Goal: Information Seeking & Learning: Check status

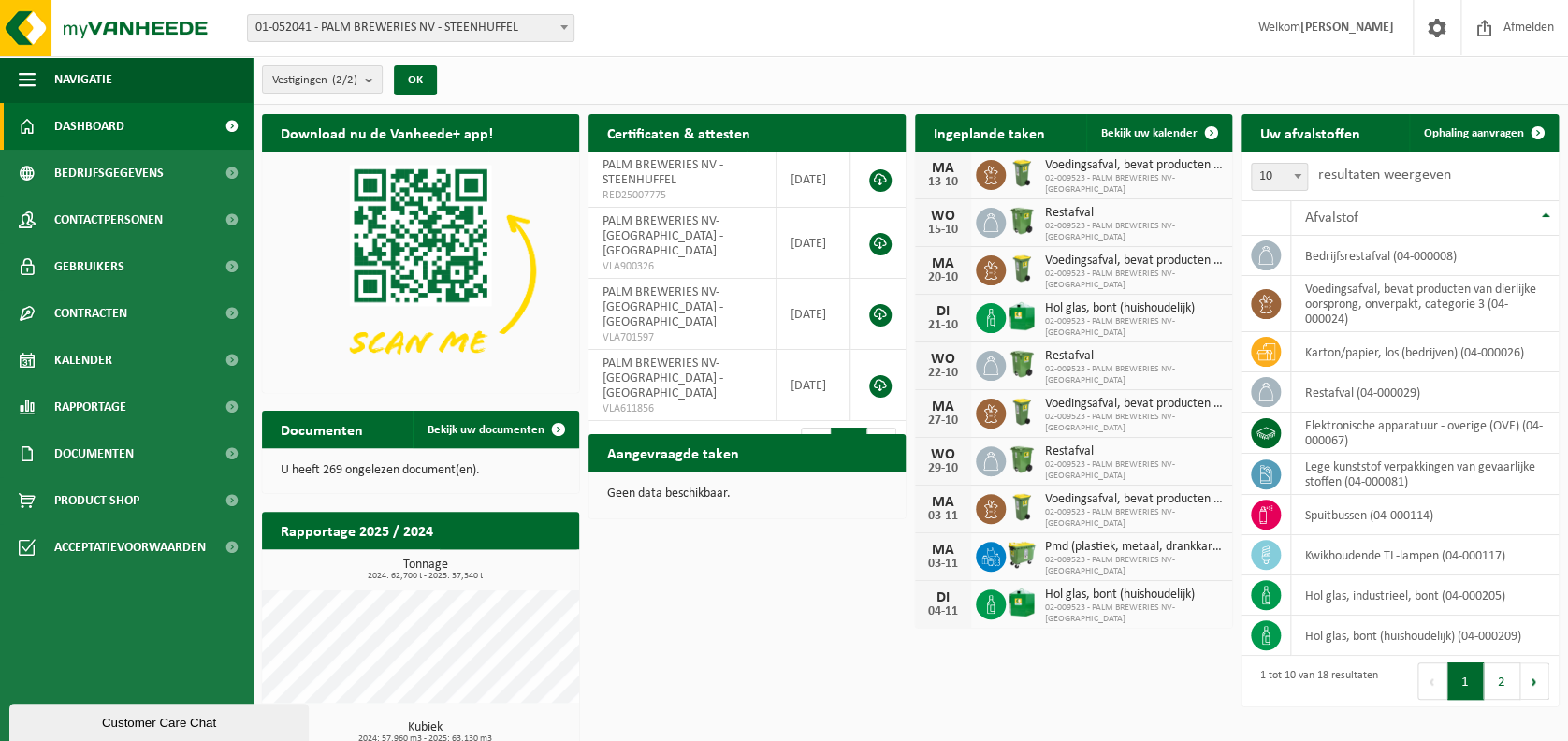
click at [499, 27] on span "01-052041 - PALM BREWERIES NV - STEENHUFFEL" at bounding box center [411, 28] width 326 height 26
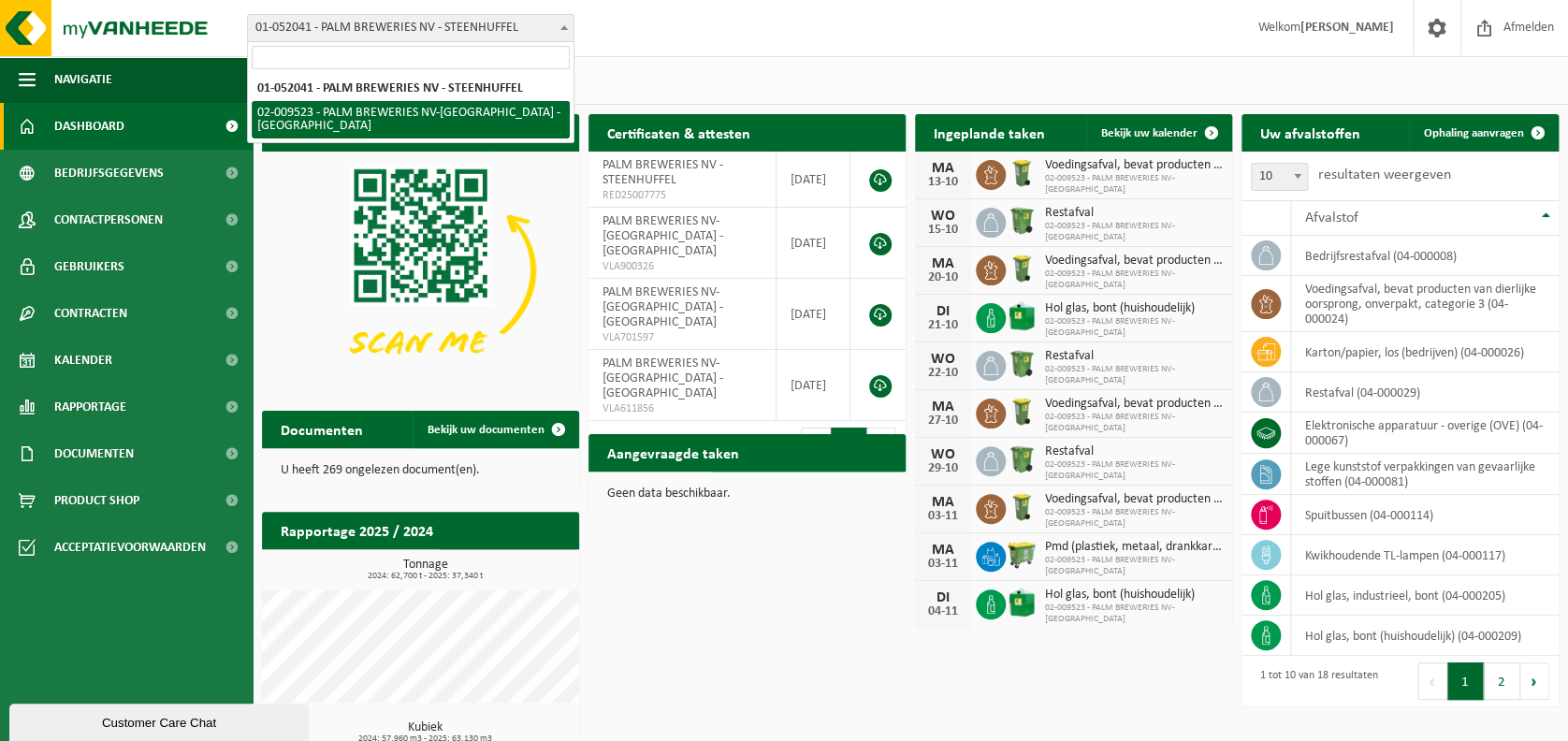
select select "10530"
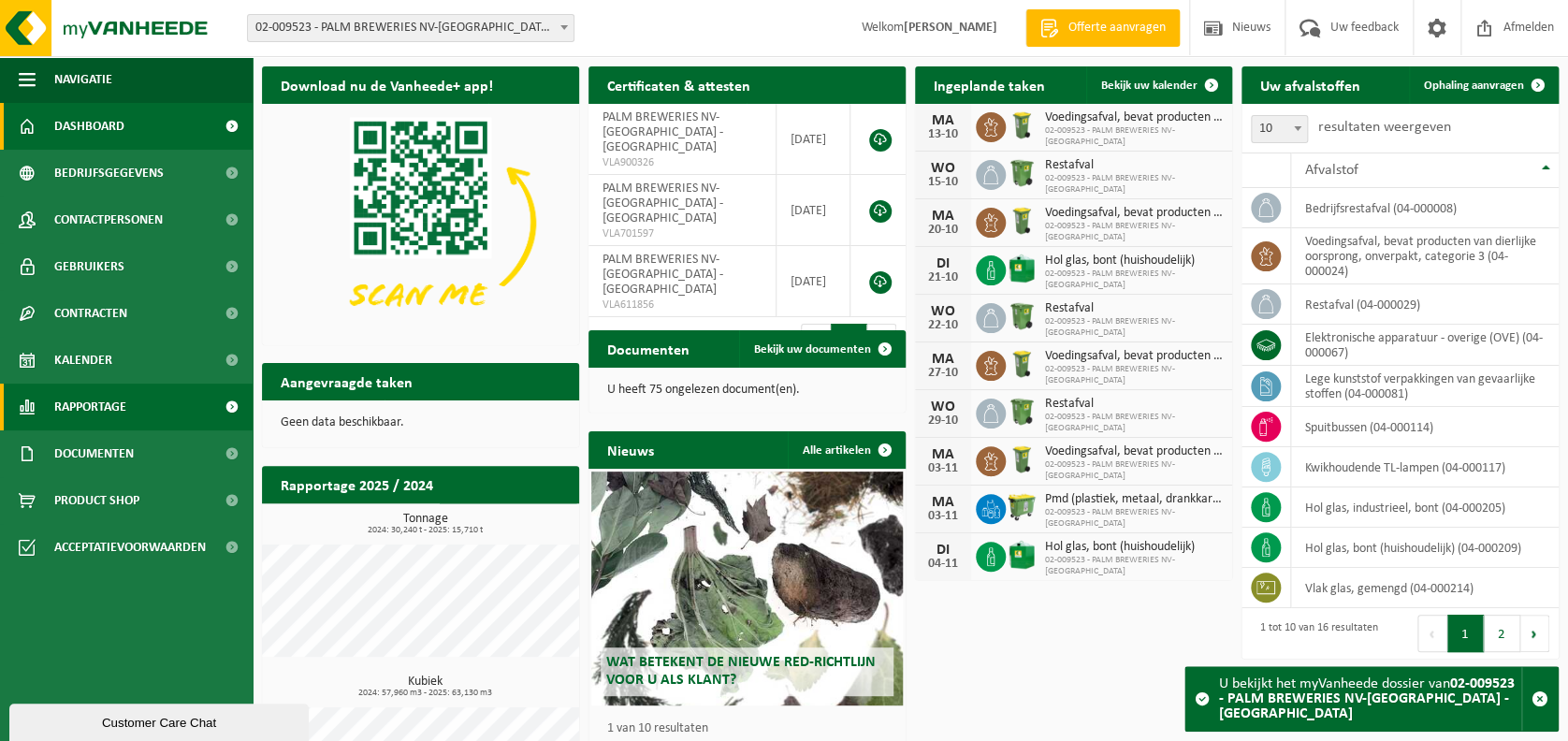
click at [146, 409] on link "Rapportage" at bounding box center [126, 406] width 252 height 47
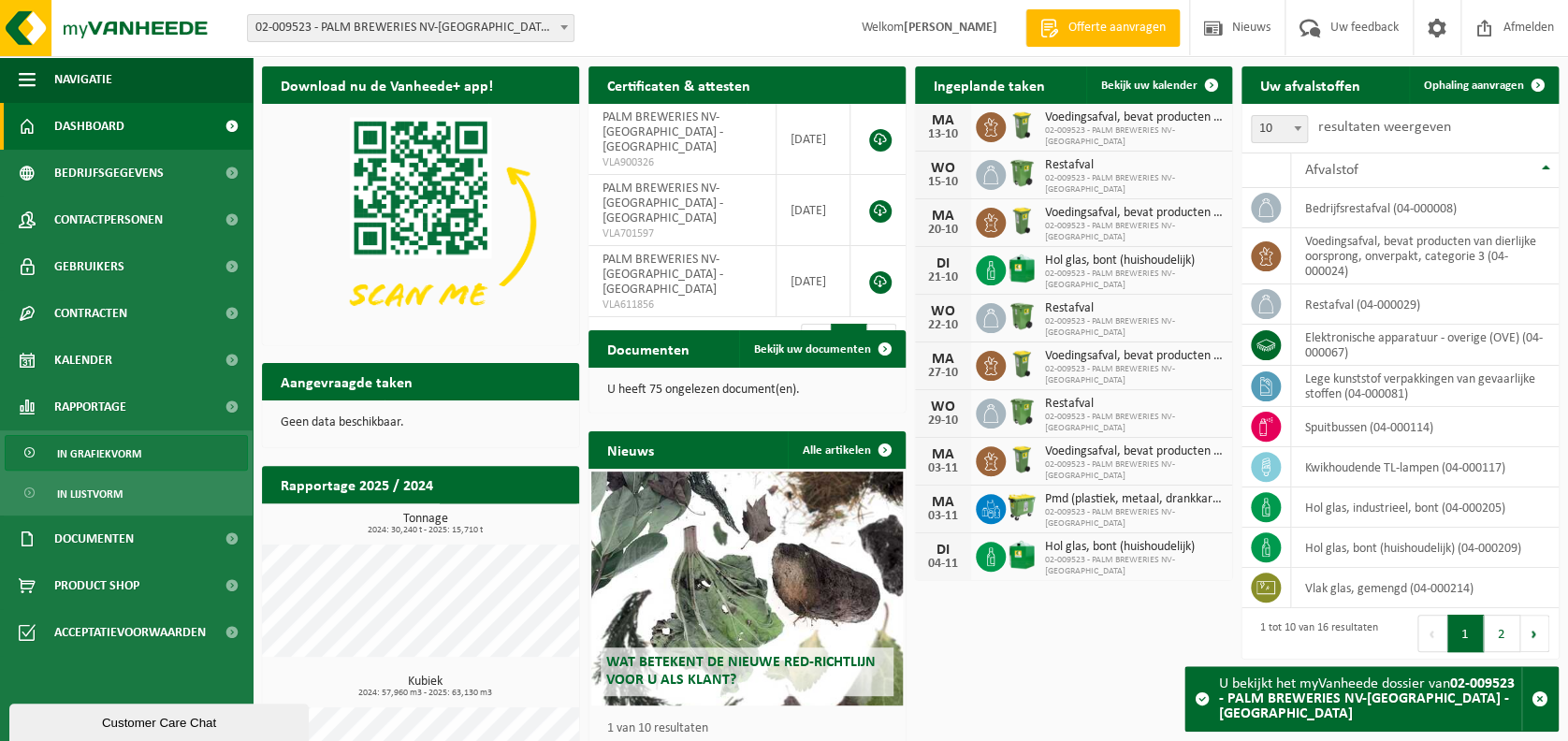
click at [124, 439] on span "In grafiekvorm" at bounding box center [98, 454] width 84 height 36
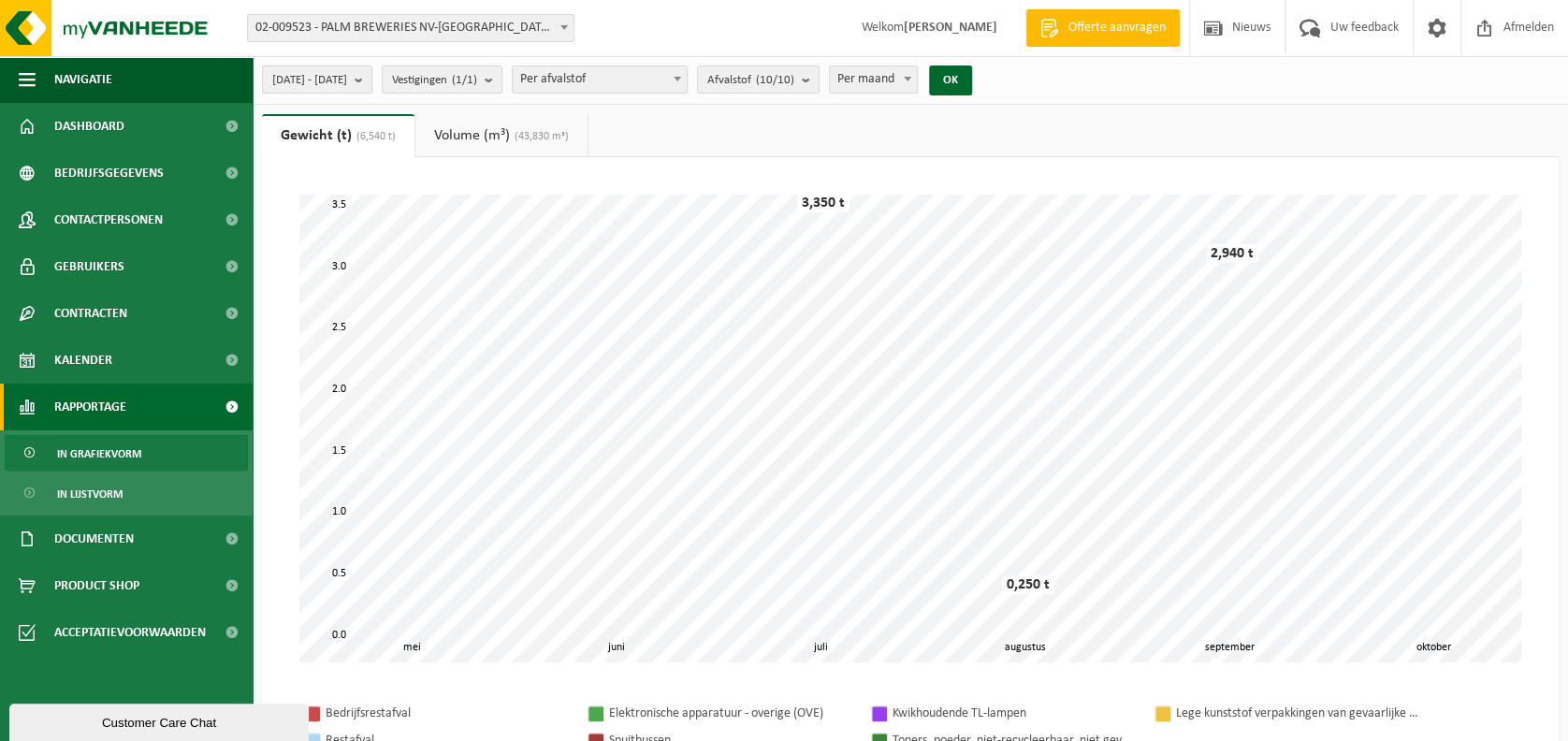
click at [348, 69] on span "[DATE] - [DATE]" at bounding box center [309, 80] width 74 height 28
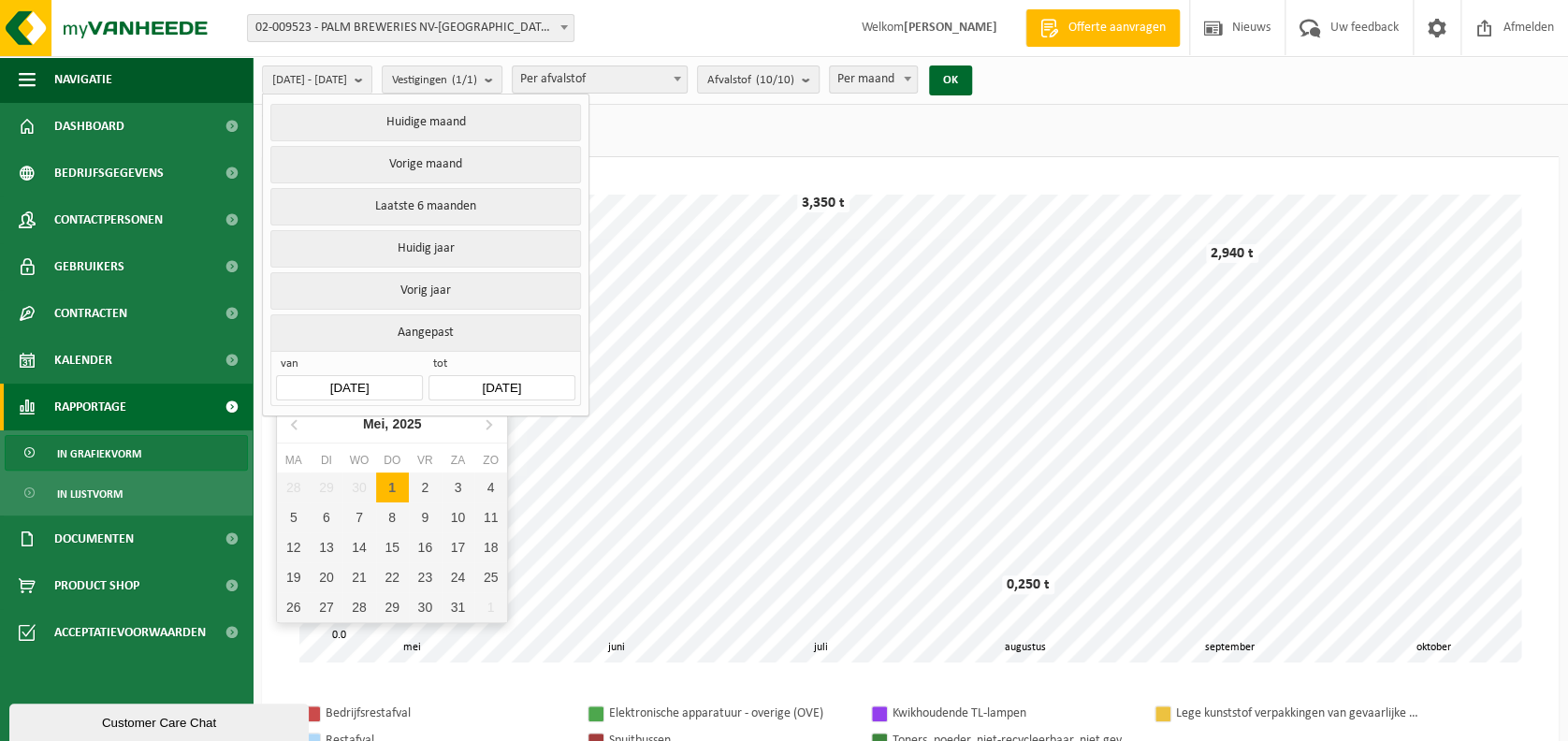
click at [377, 381] on input "[DATE]" at bounding box center [349, 387] width 146 height 25
click at [292, 422] on icon at bounding box center [296, 424] width 30 height 30
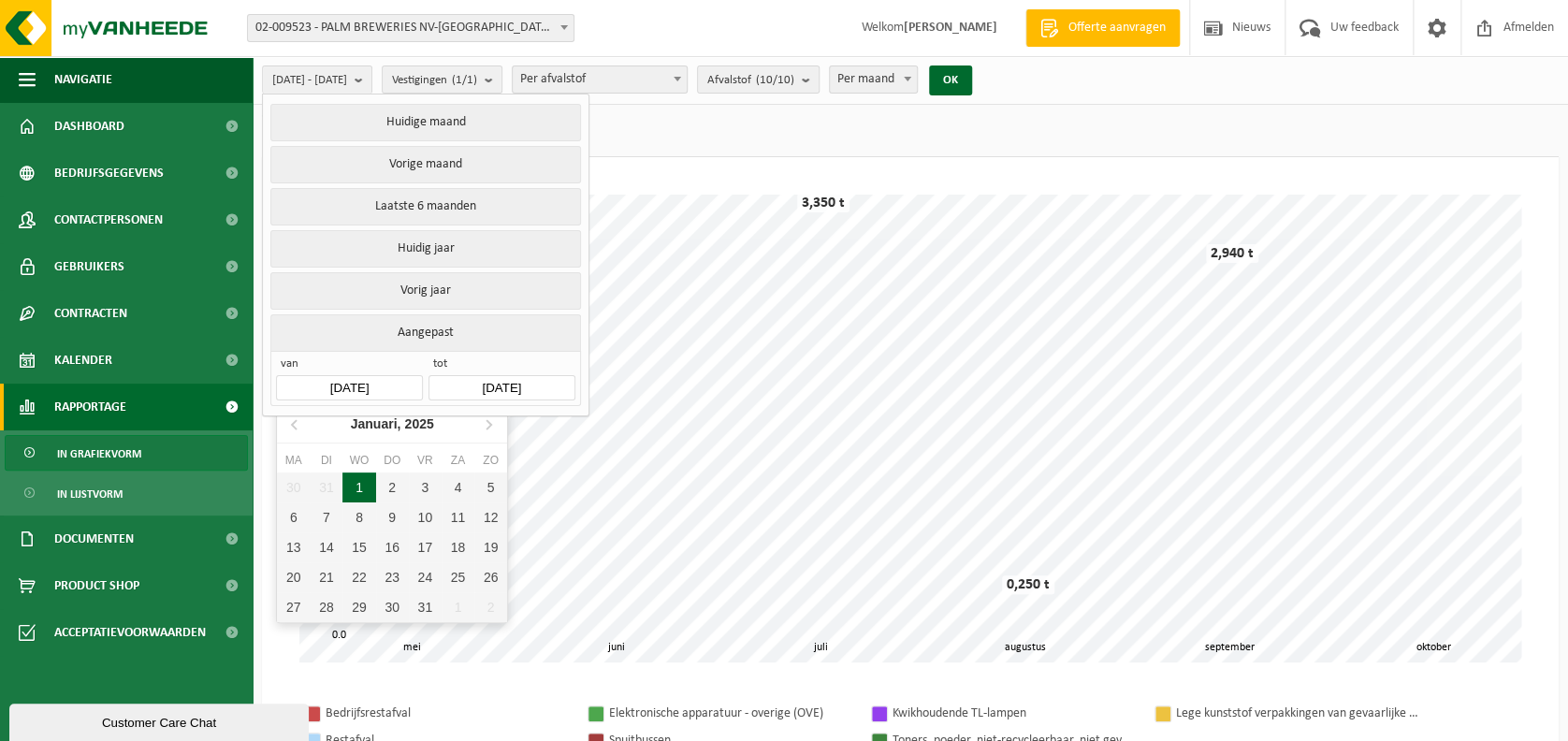
click at [364, 487] on div "1" at bounding box center [358, 488] width 33 height 30
type input "[DATE]"
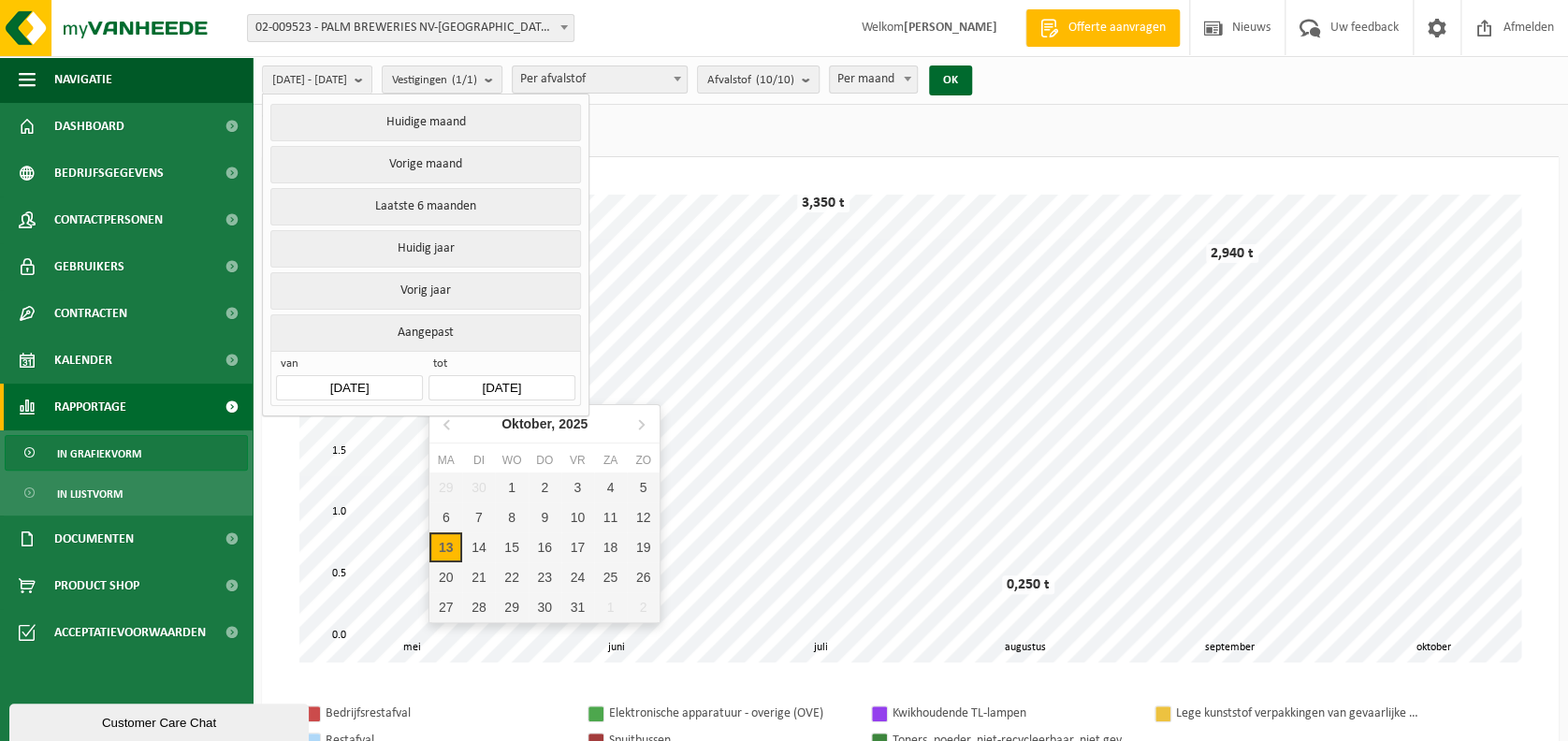
click at [509, 375] on input "[DATE]" at bounding box center [501, 387] width 146 height 25
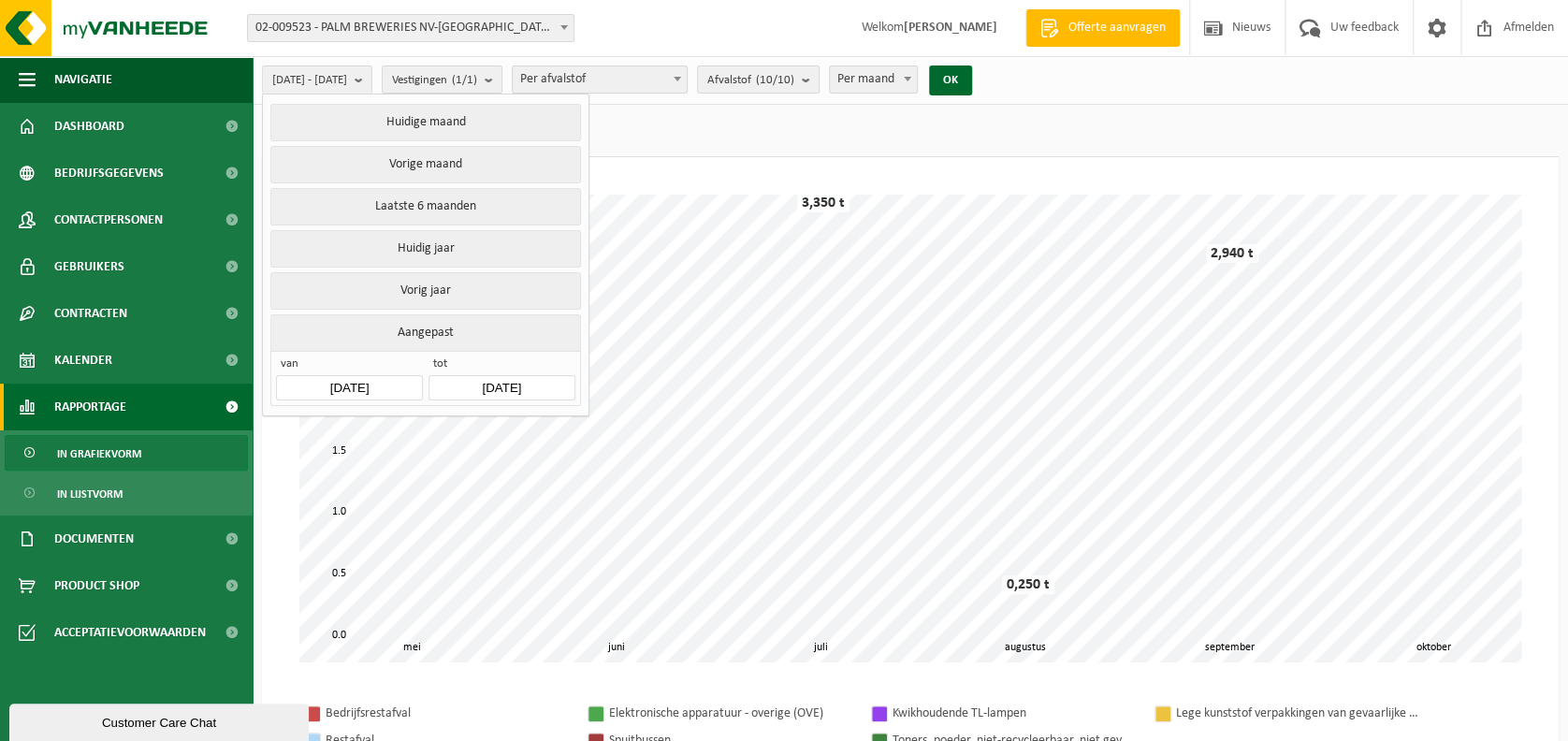
click at [728, 112] on div "[DATE] - [DATE] Huidige maand Vorige maand Laatste 6 maanden Huidig jaar Vorig …" at bounding box center [784, 749] width 1568 height 1499
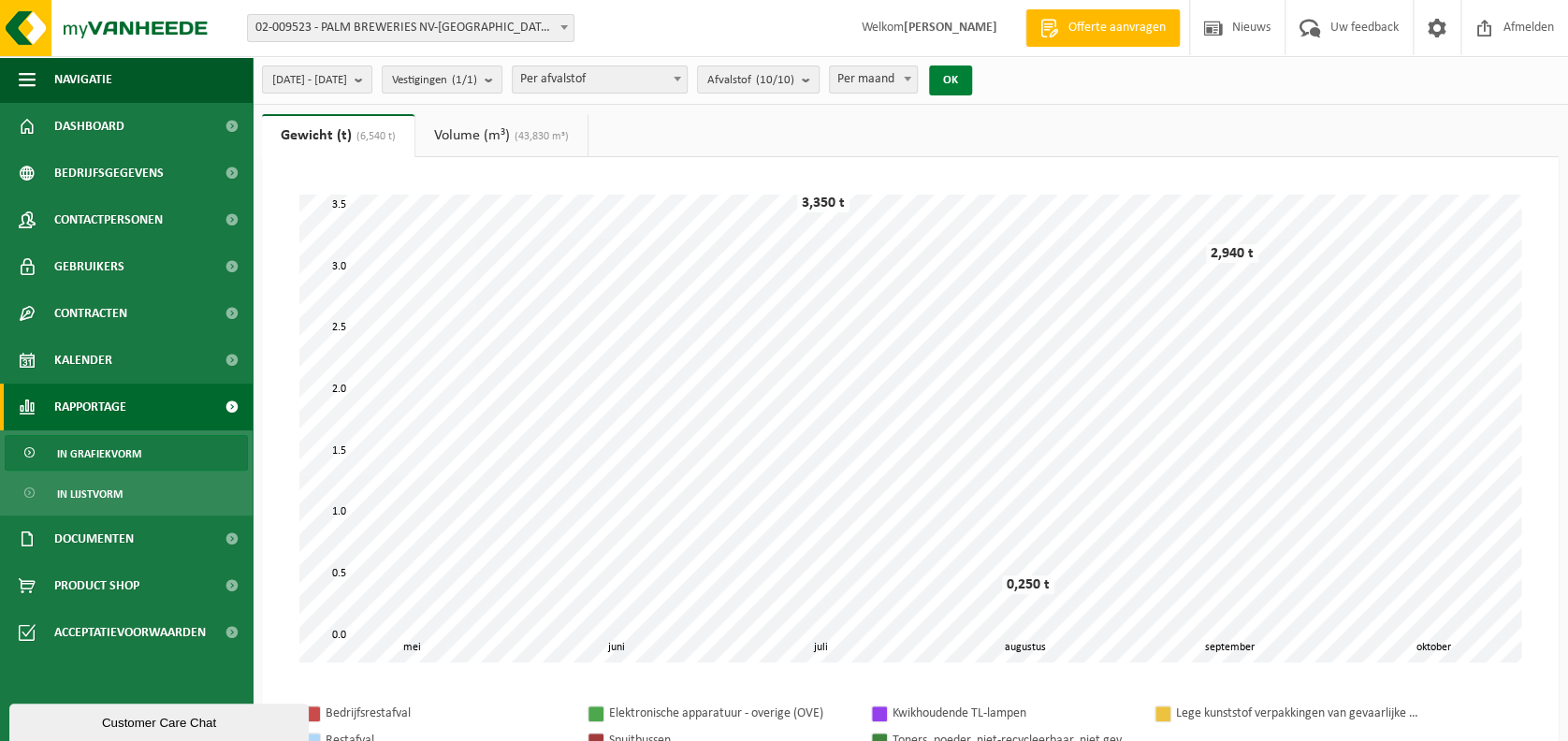
click at [972, 79] on button "OK" at bounding box center [950, 80] width 43 height 30
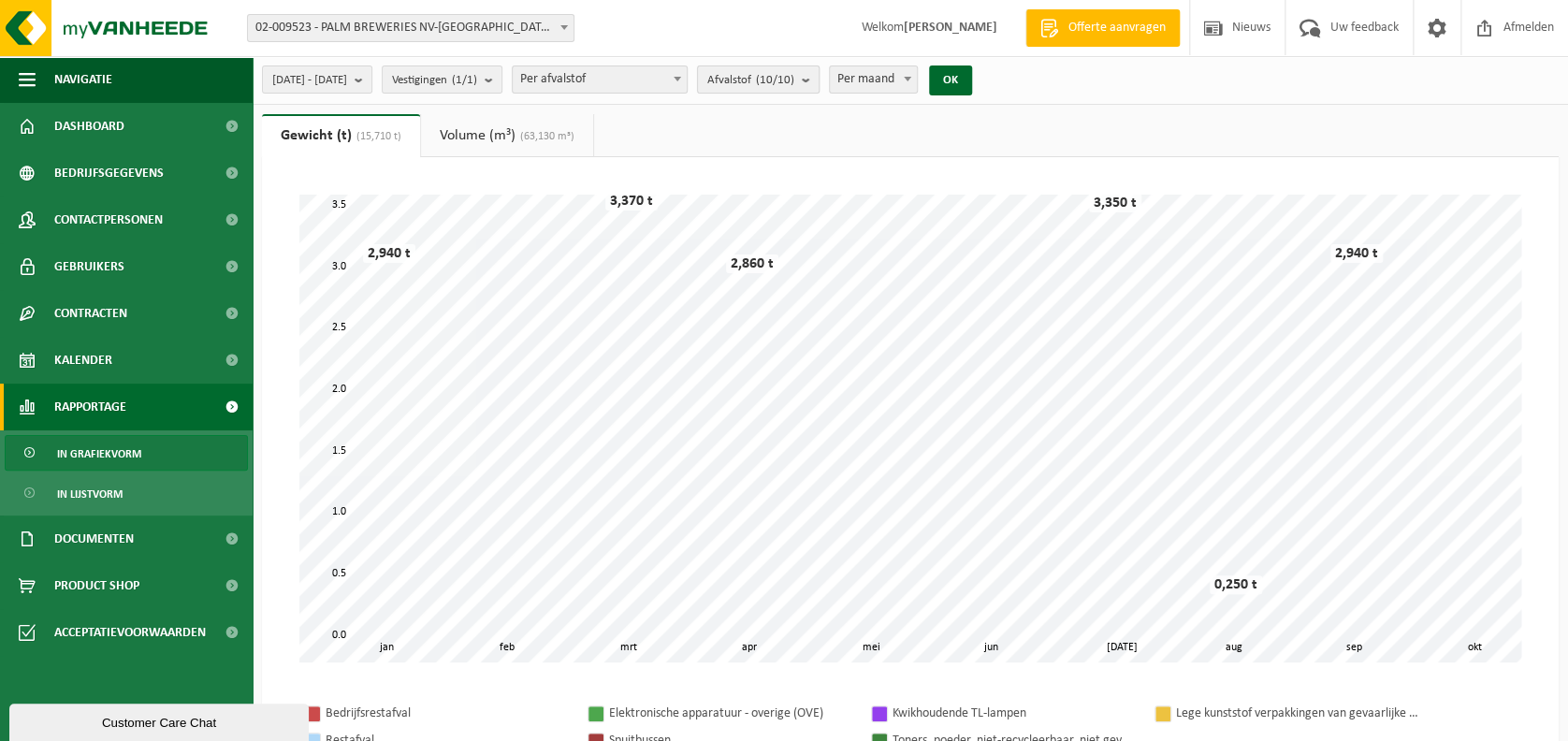
click at [764, 74] on span "Afvalstof (10/10)" at bounding box center [751, 80] width 87 height 28
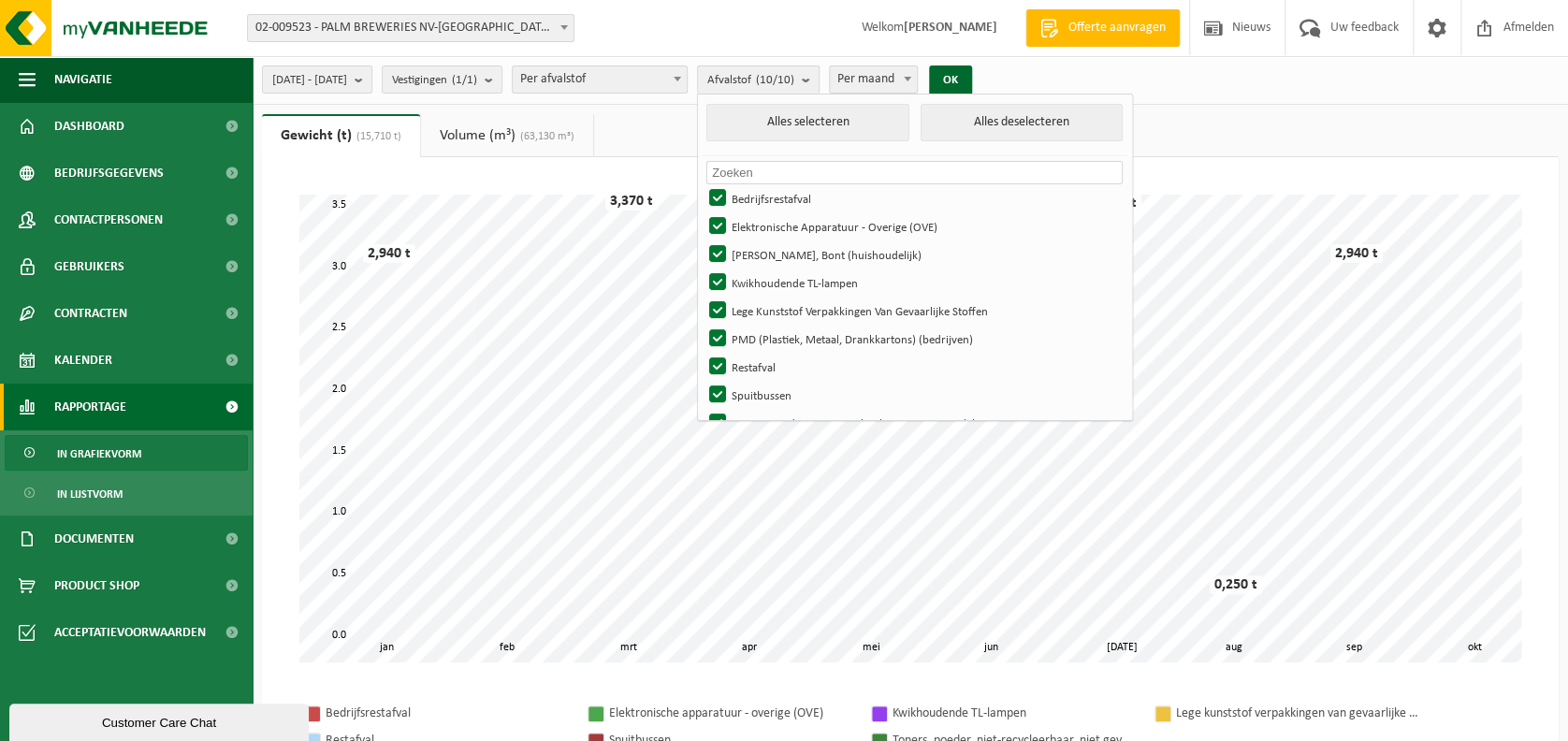
click at [786, 79] on span "Afvalstof (10/10)" at bounding box center [751, 80] width 87 height 28
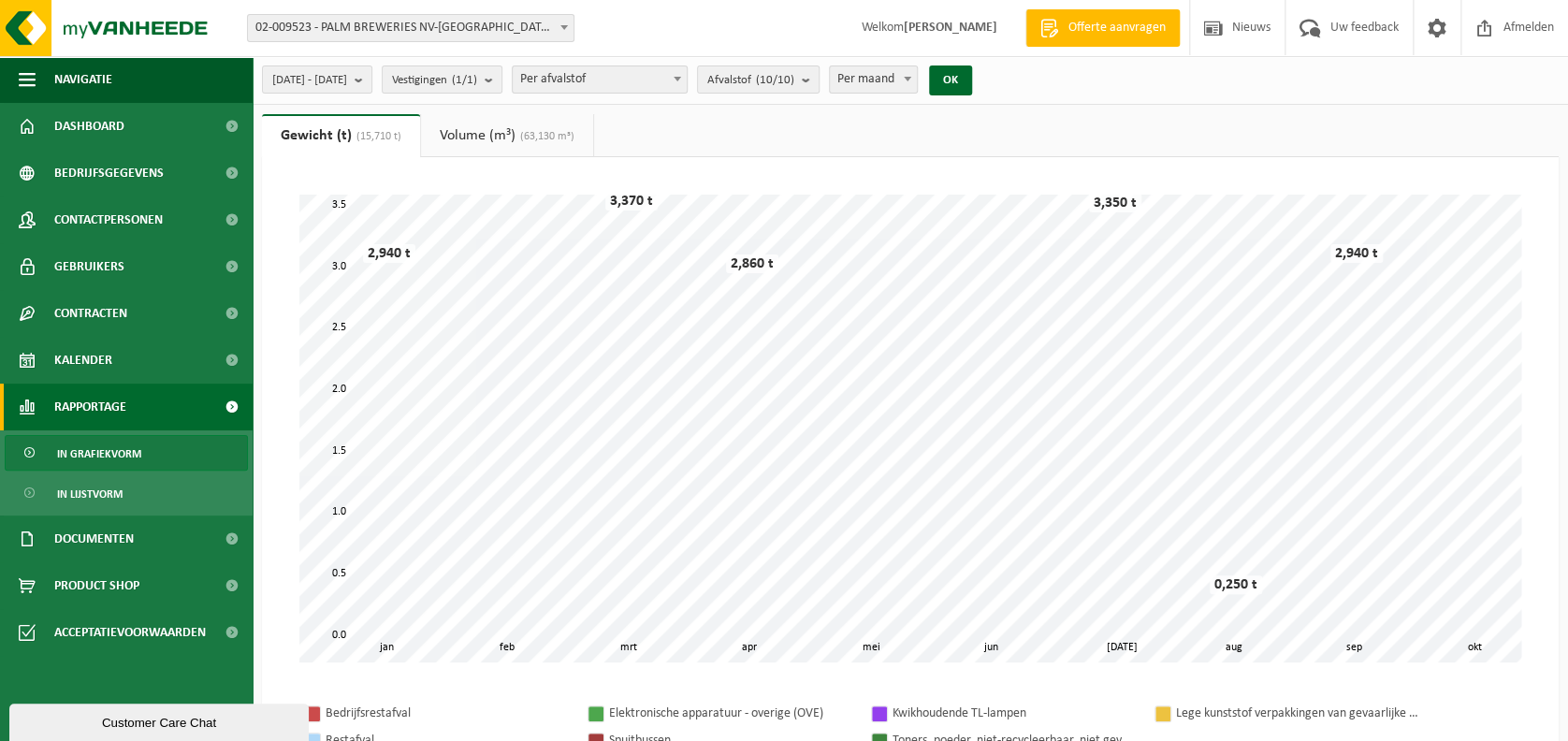
click at [914, 80] on span "Per maand" at bounding box center [874, 79] width 87 height 26
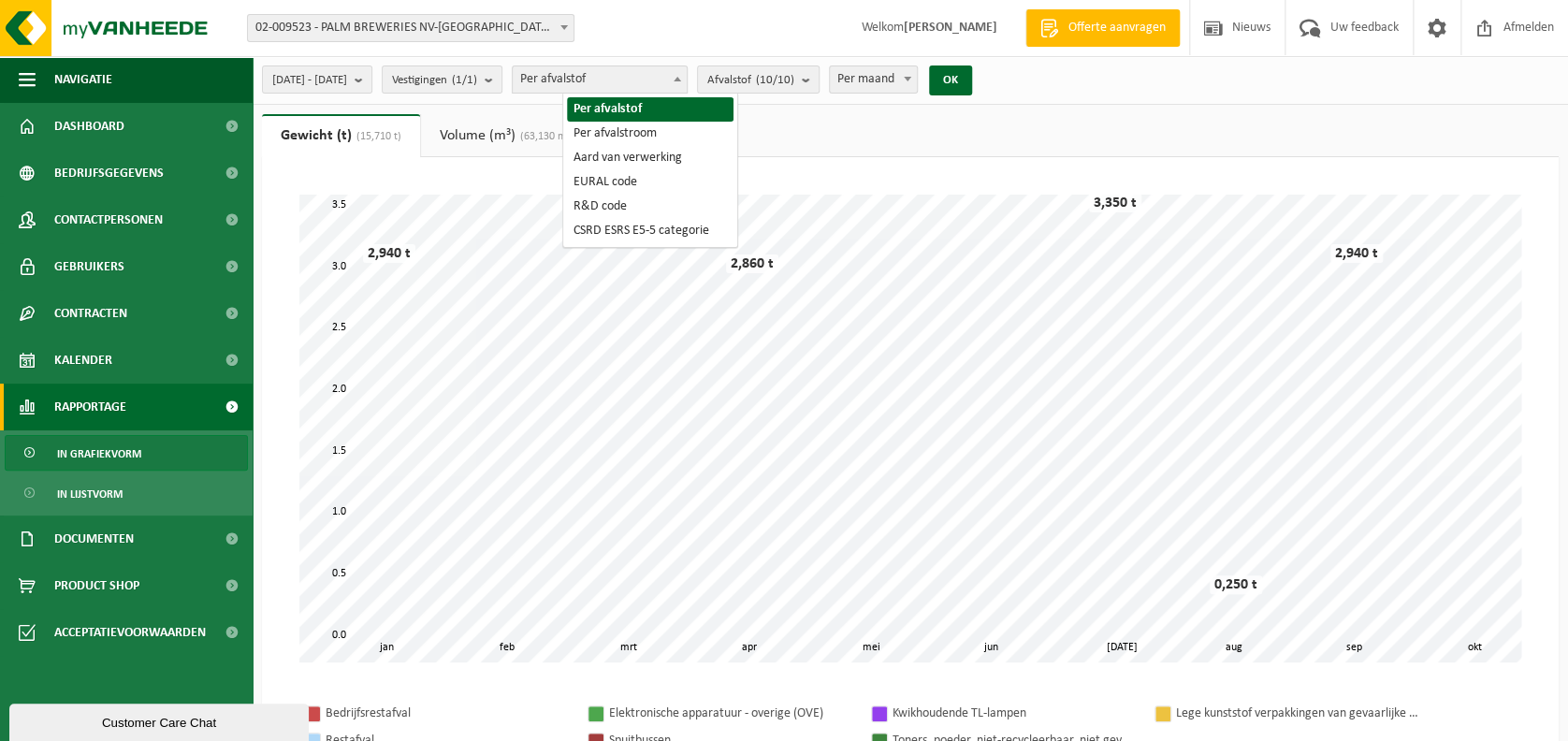
click at [673, 79] on span "Per afvalstof" at bounding box center [599, 79] width 174 height 26
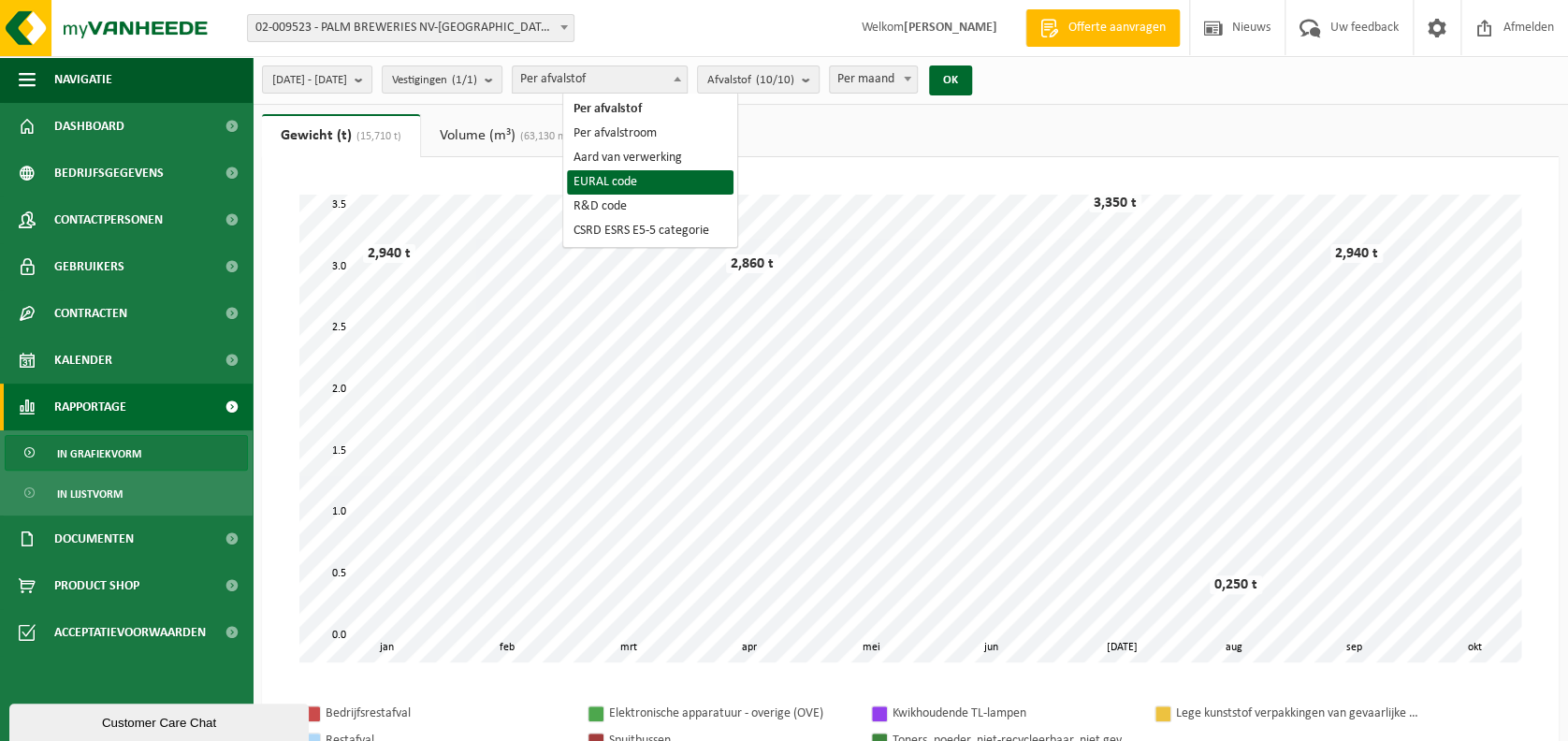
select select "5"
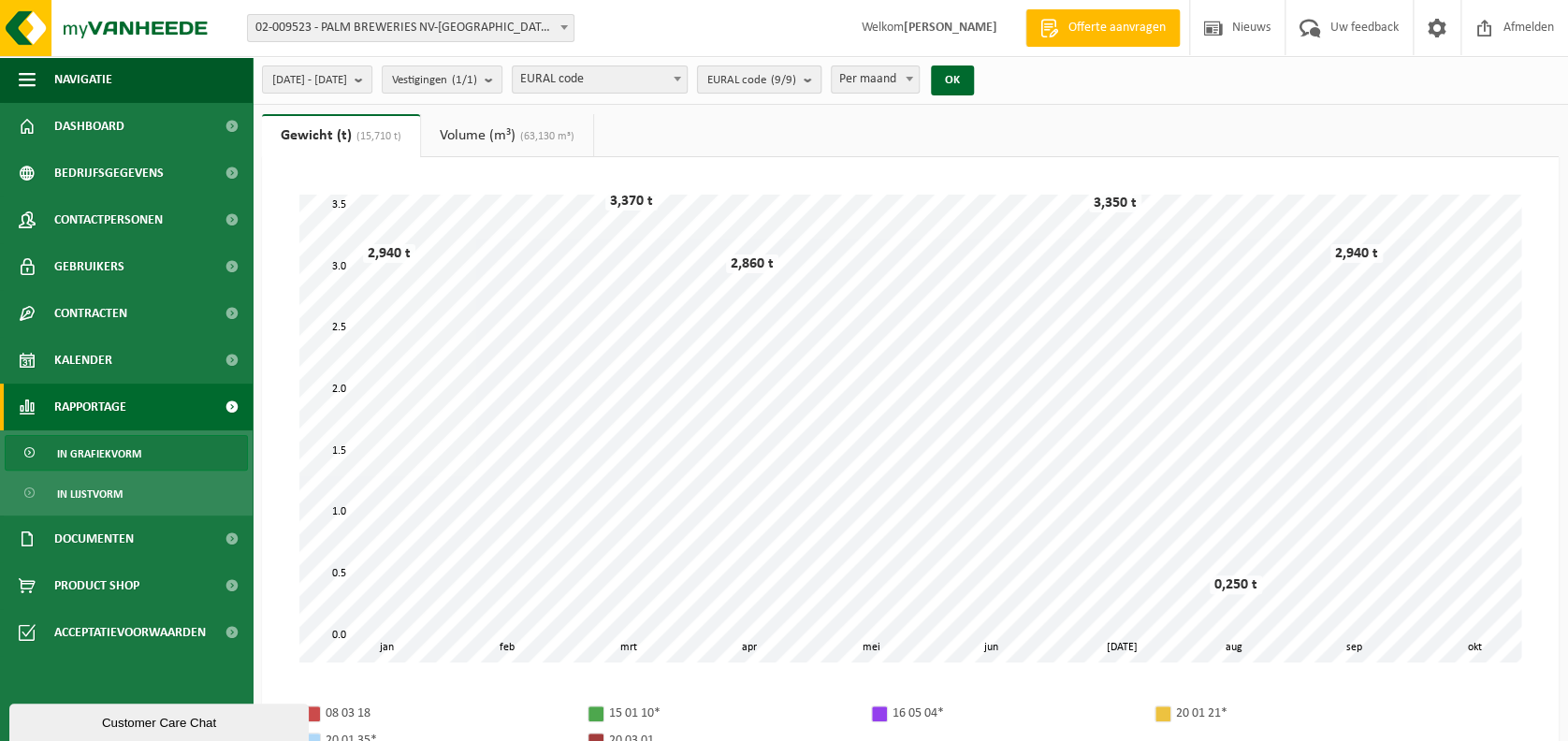
click at [796, 78] on count "(9/9)" at bounding box center [783, 79] width 25 height 12
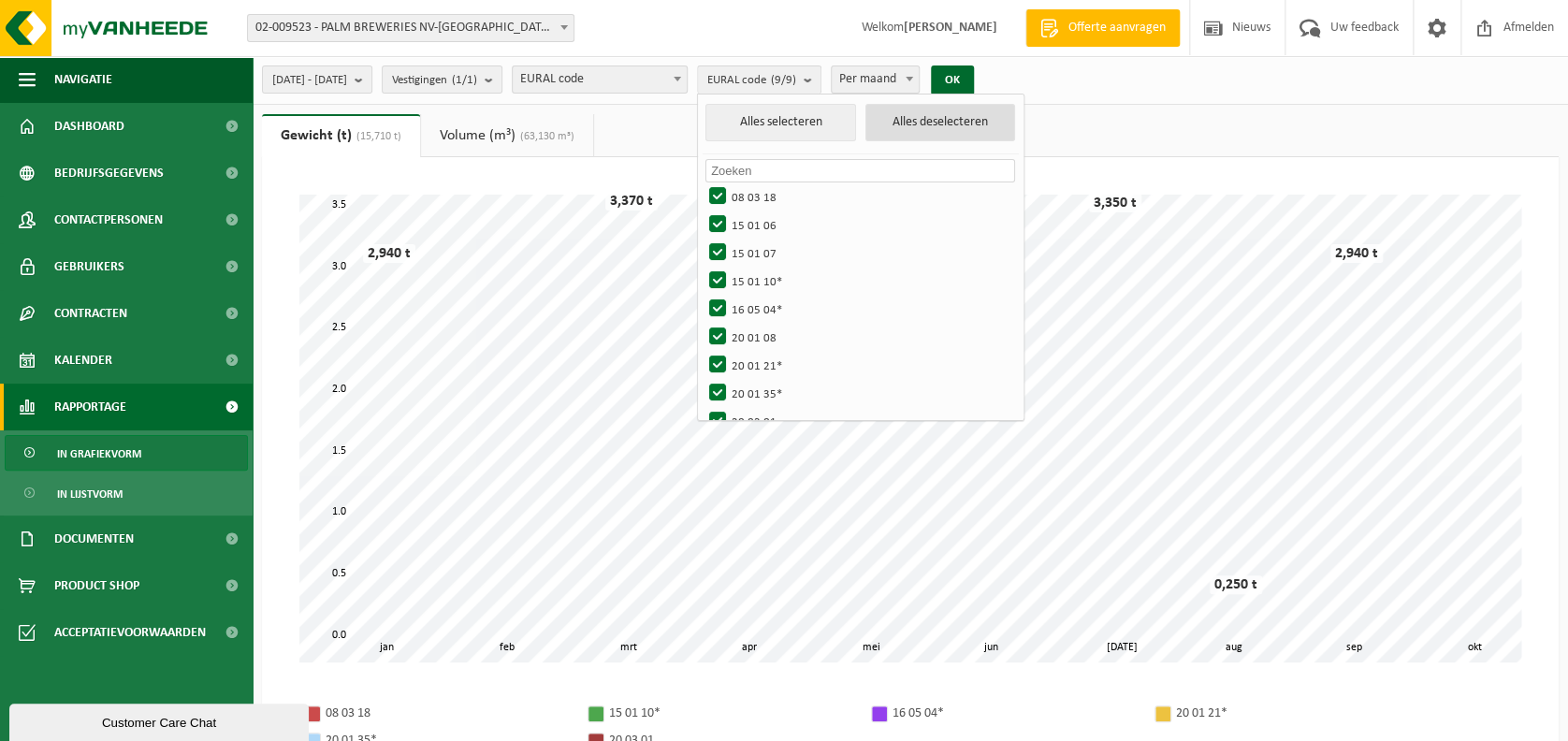
click at [955, 116] on button "Alles deselecteren" at bounding box center [941, 123] width 151 height 38
checkbox input "false"
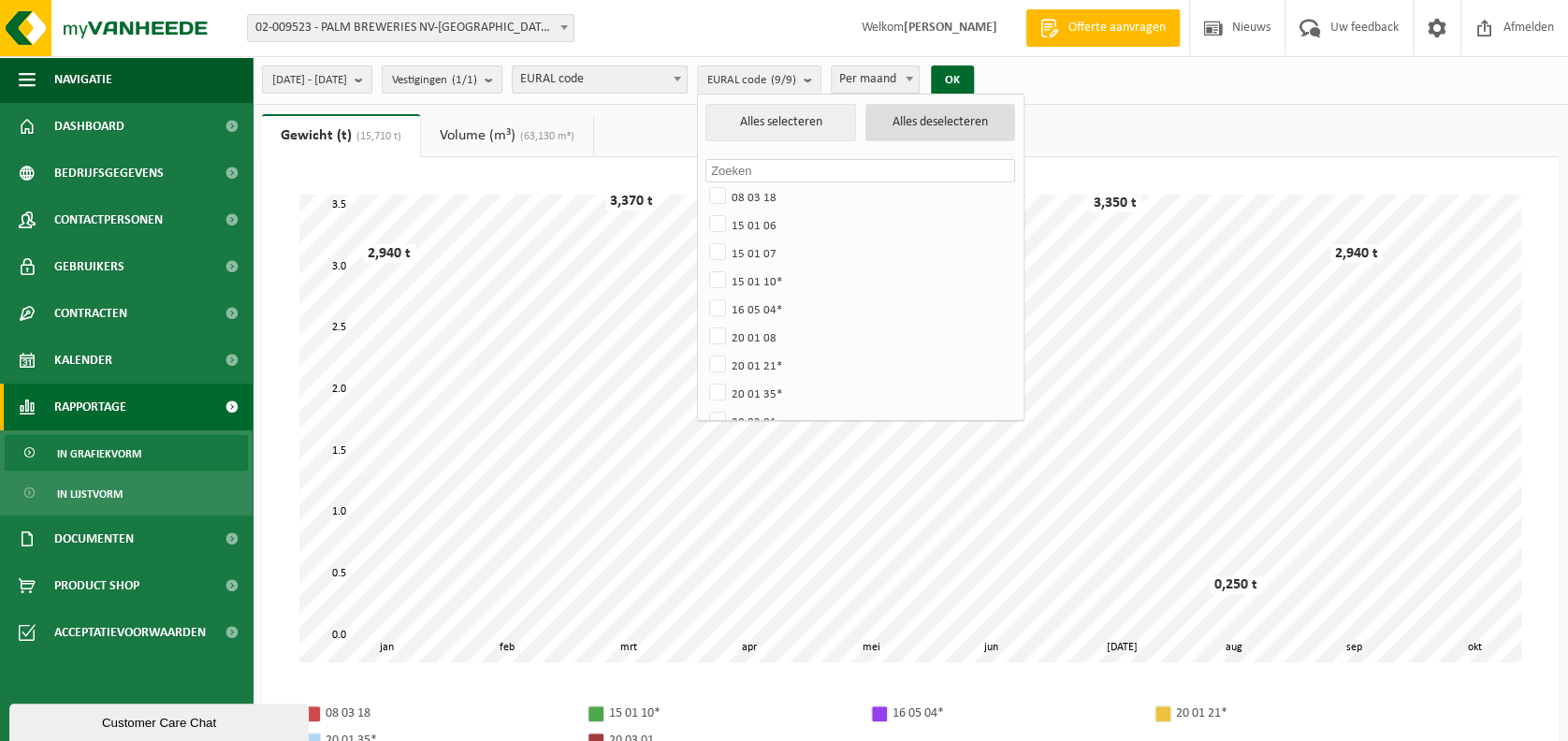
checkbox input "false"
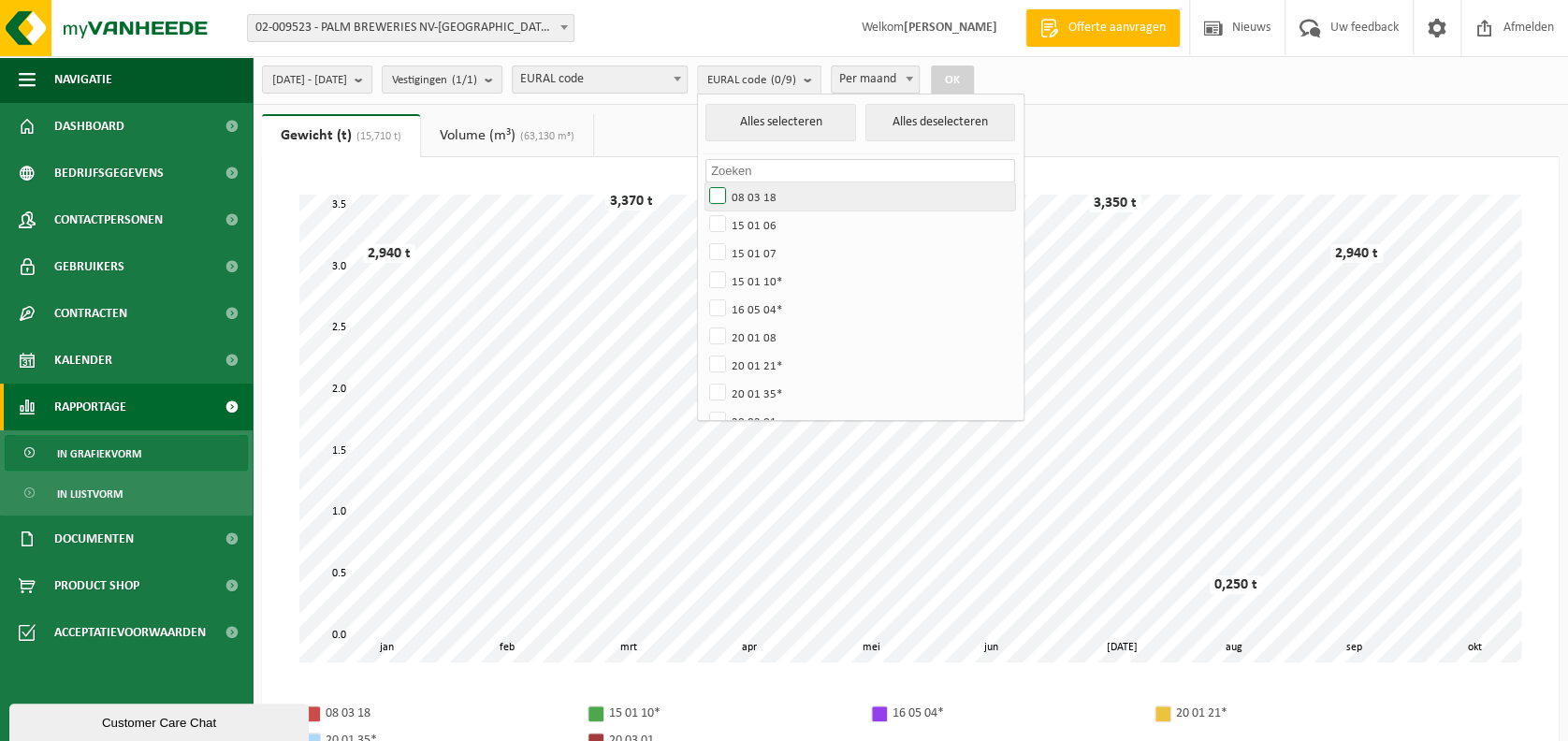
click at [801, 192] on label "08 03 18" at bounding box center [860, 197] width 310 height 28
click at [703, 183] on input "08 03 18" at bounding box center [702, 182] width 1 height 1
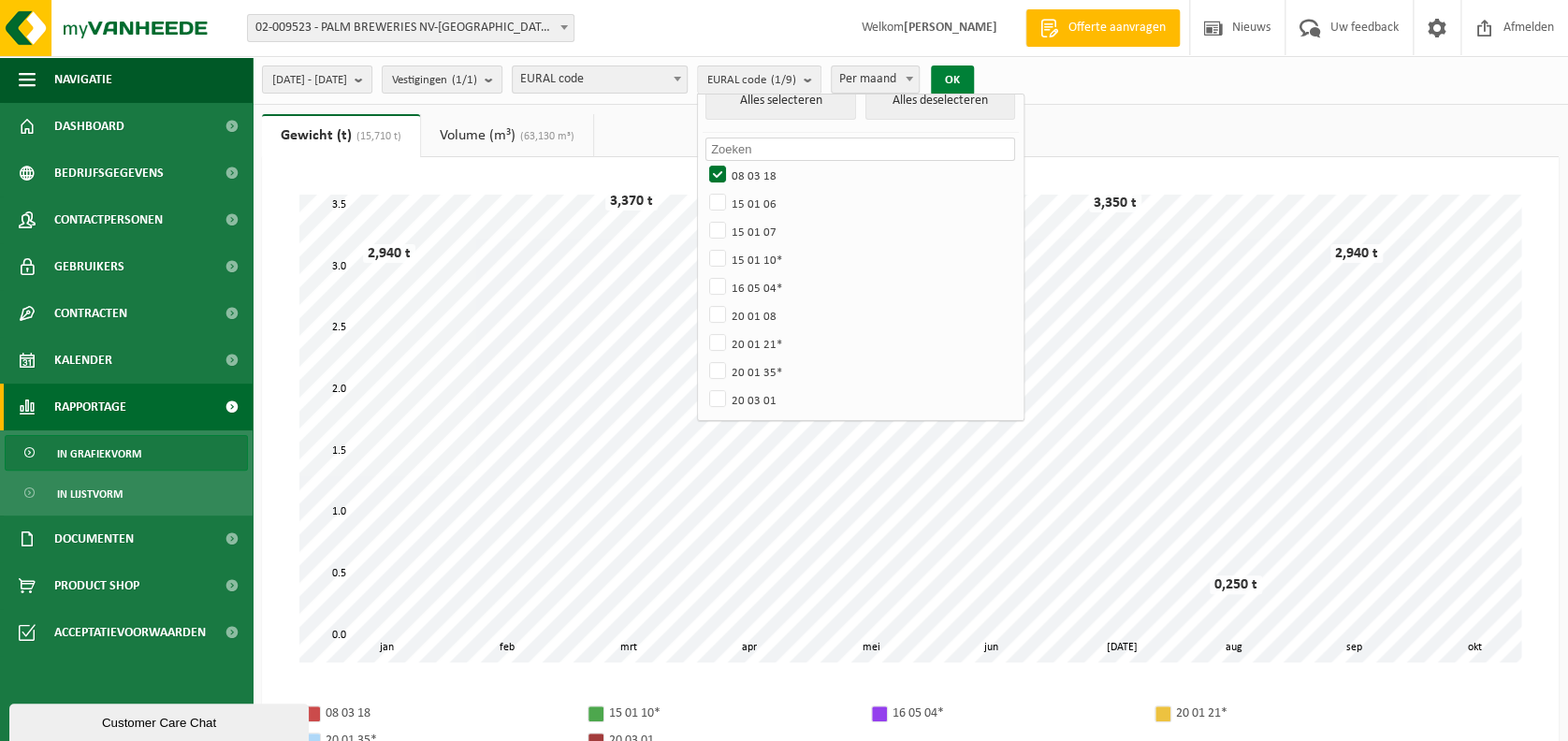
click at [974, 74] on button "OK" at bounding box center [952, 80] width 43 height 30
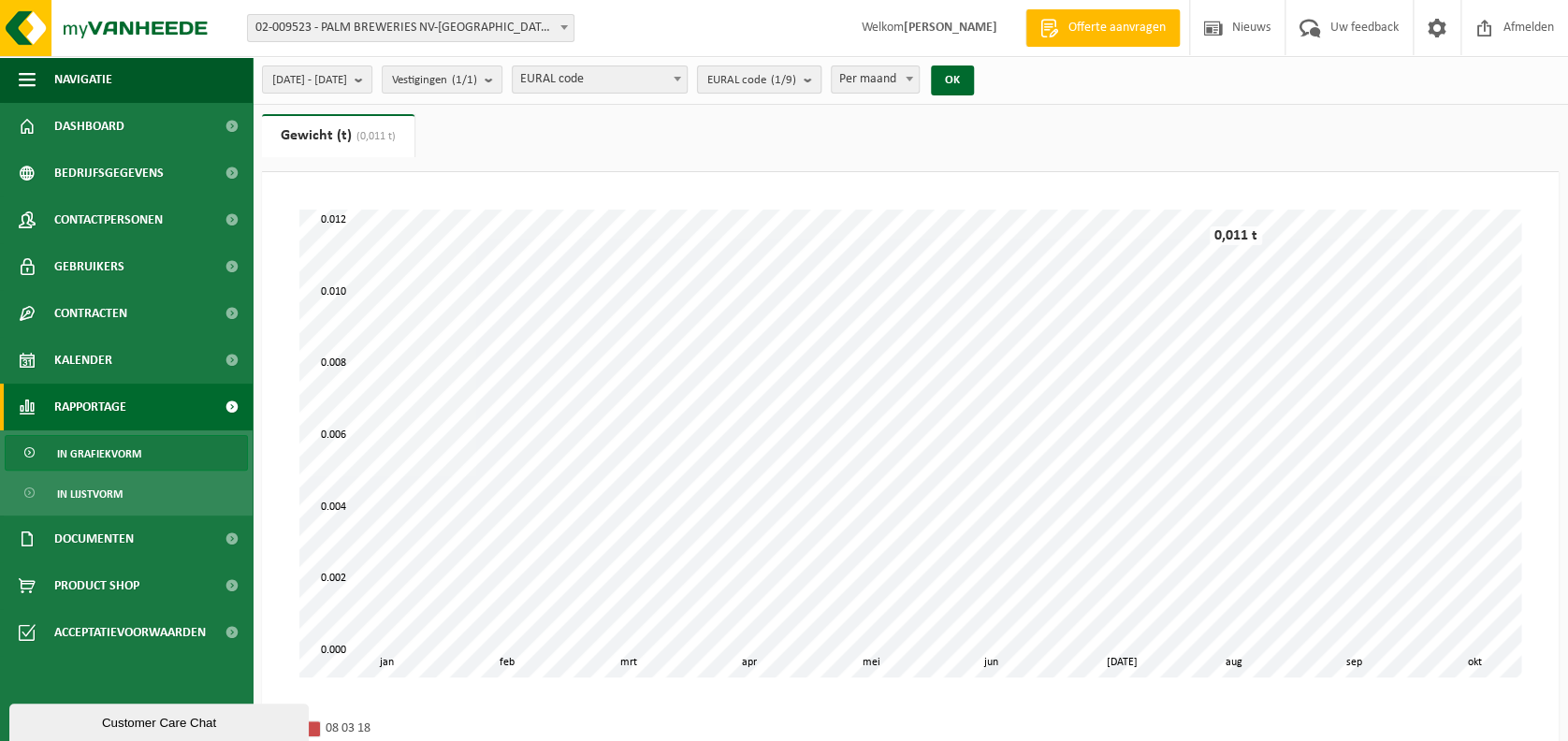
click at [796, 86] on span "EURAL code (1/9)" at bounding box center [752, 80] width 89 height 28
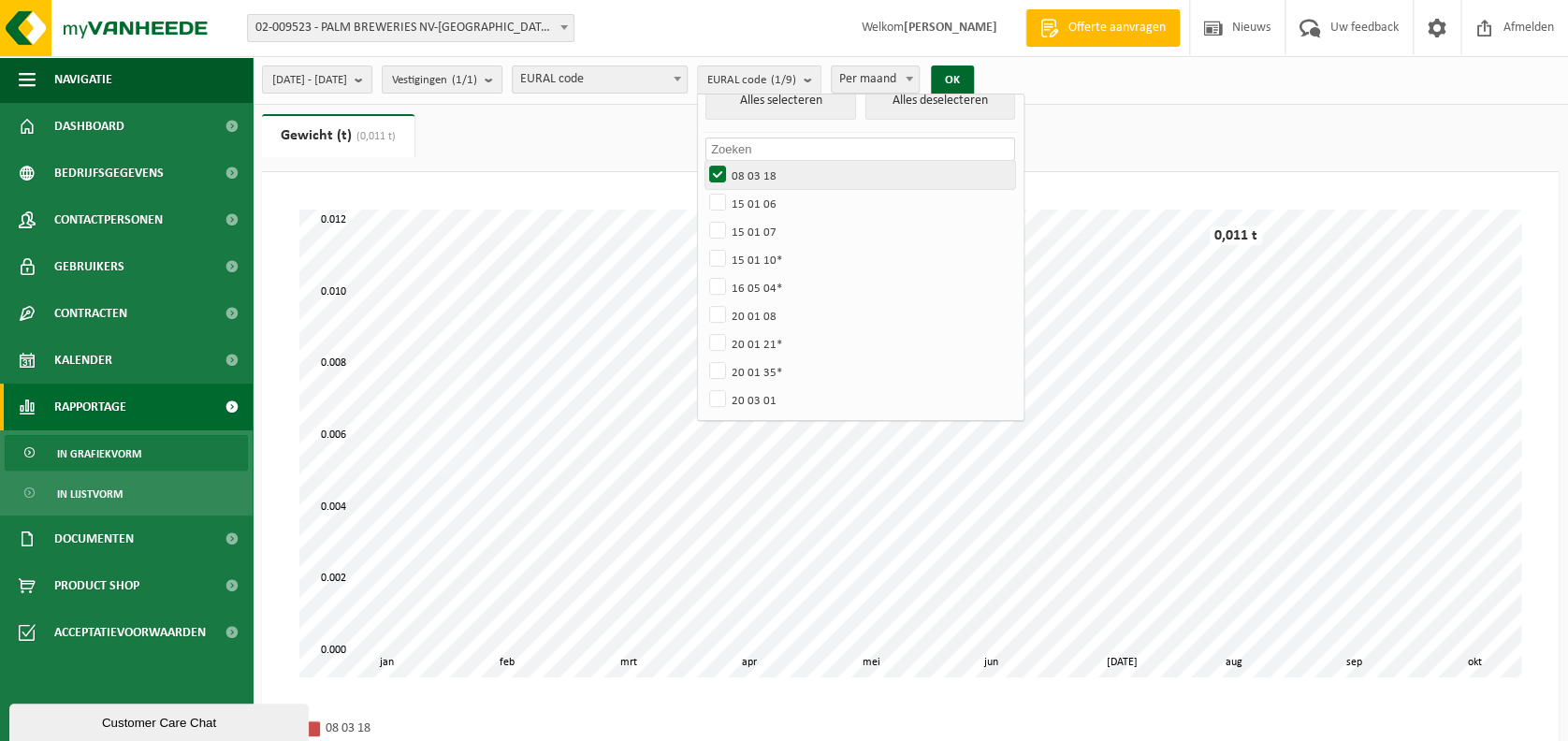
click at [786, 166] on label "08 03 18" at bounding box center [860, 175] width 310 height 28
click at [703, 161] on input "08 03 18" at bounding box center [702, 160] width 1 height 1
checkbox input "false"
click at [773, 195] on label "15 01 06" at bounding box center [860, 203] width 310 height 28
click at [703, 189] on input "15 01 06" at bounding box center [702, 188] width 1 height 1
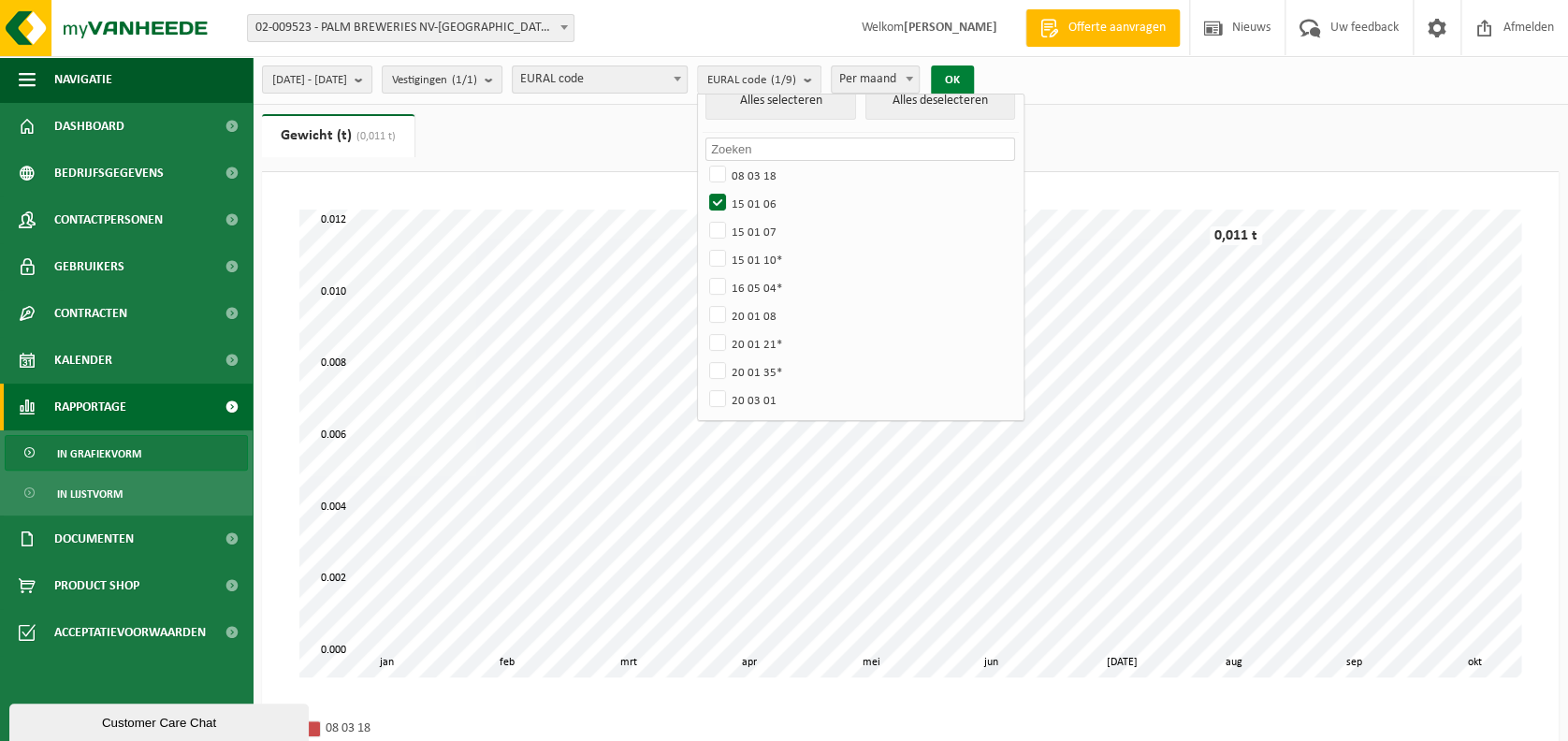
click at [974, 74] on button "OK" at bounding box center [952, 80] width 43 height 30
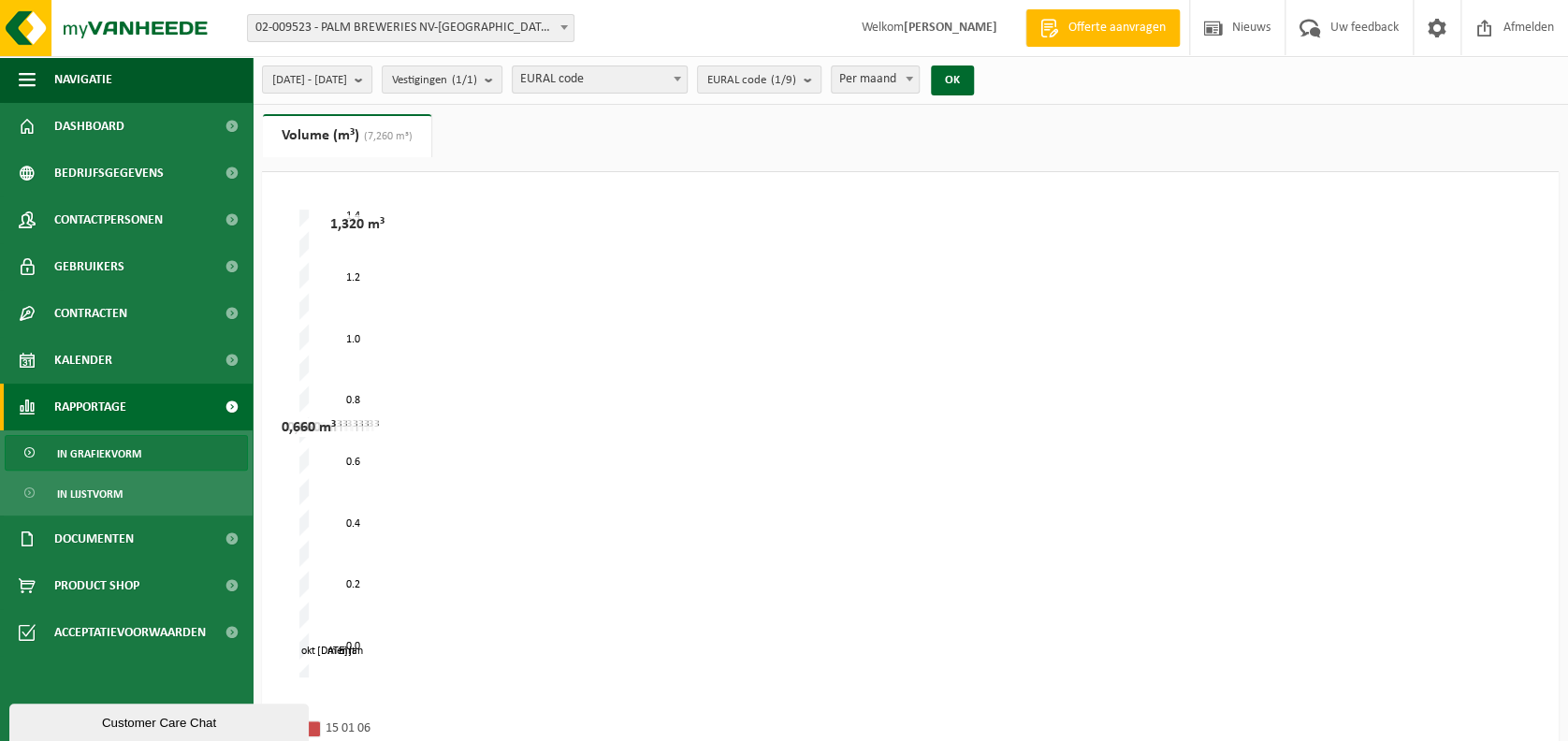
click at [589, 545] on div "mrt mei [DATE] jan okt 0.0 1.4 0.2 0.4 0.6 0.8 1.0 1.2 1,320 m³ 0,660 m³ 0,660 …" at bounding box center [911, 443] width 1222 height 468
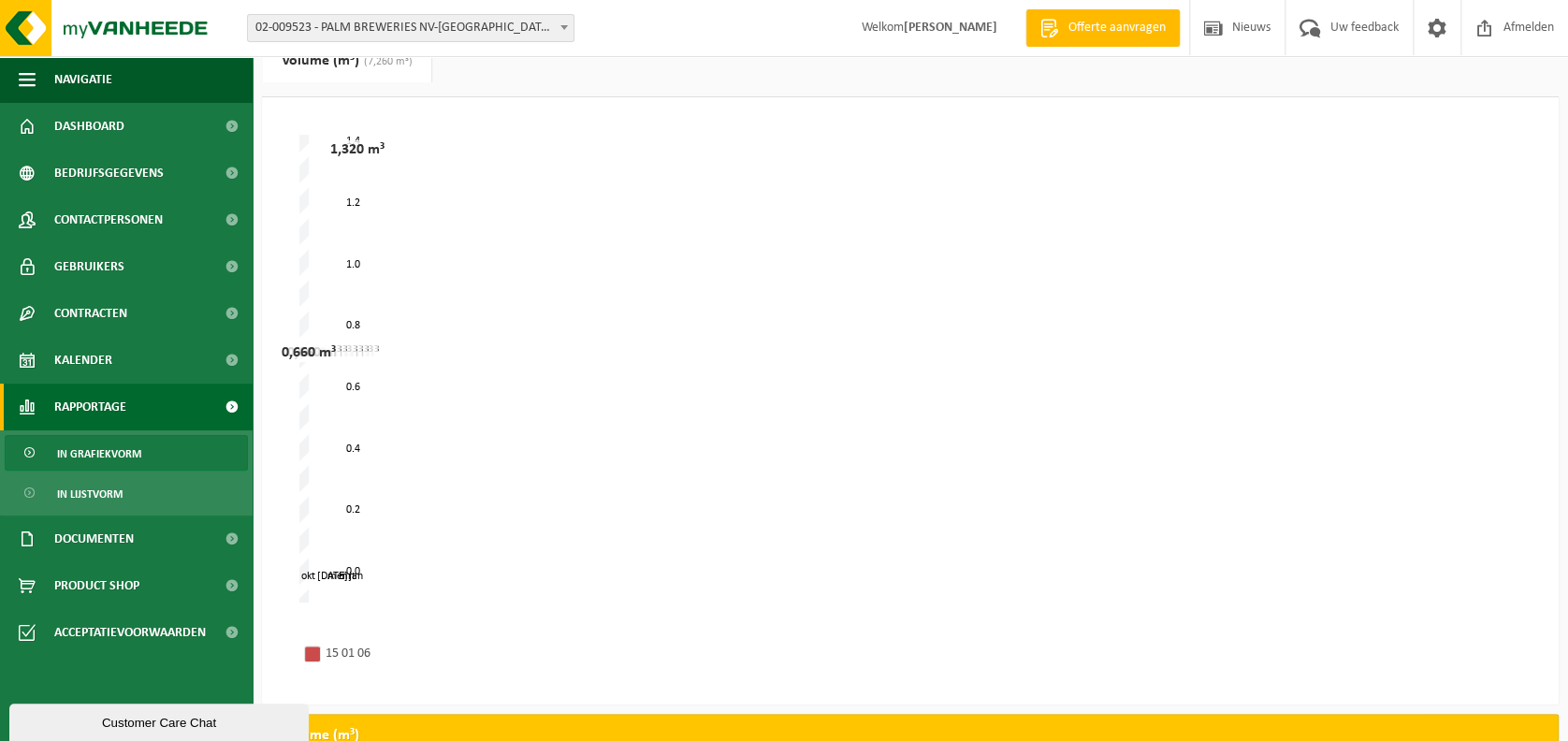
scroll to position [0, 0]
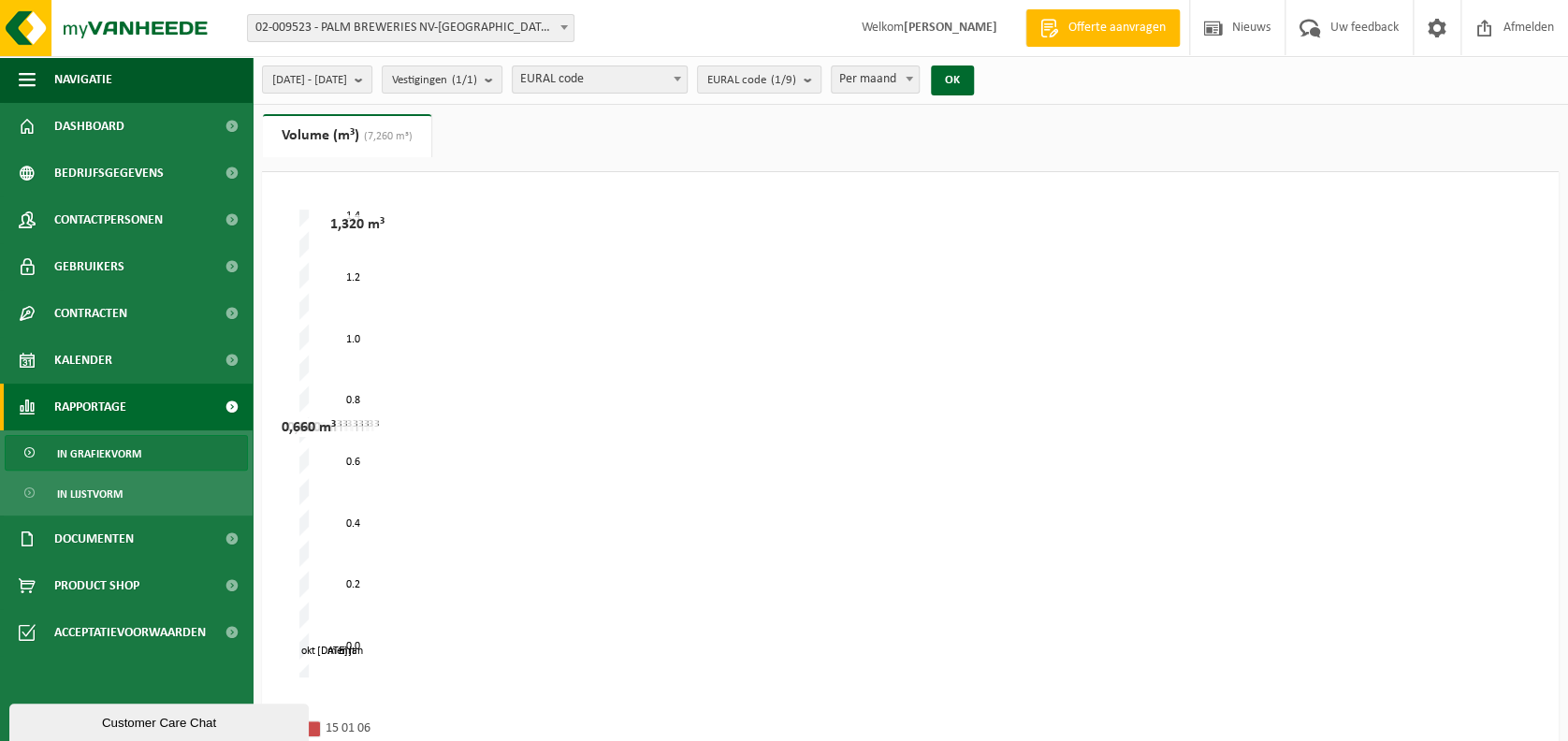
click at [384, 138] on span "(7,260 m³)" at bounding box center [386, 136] width 54 height 11
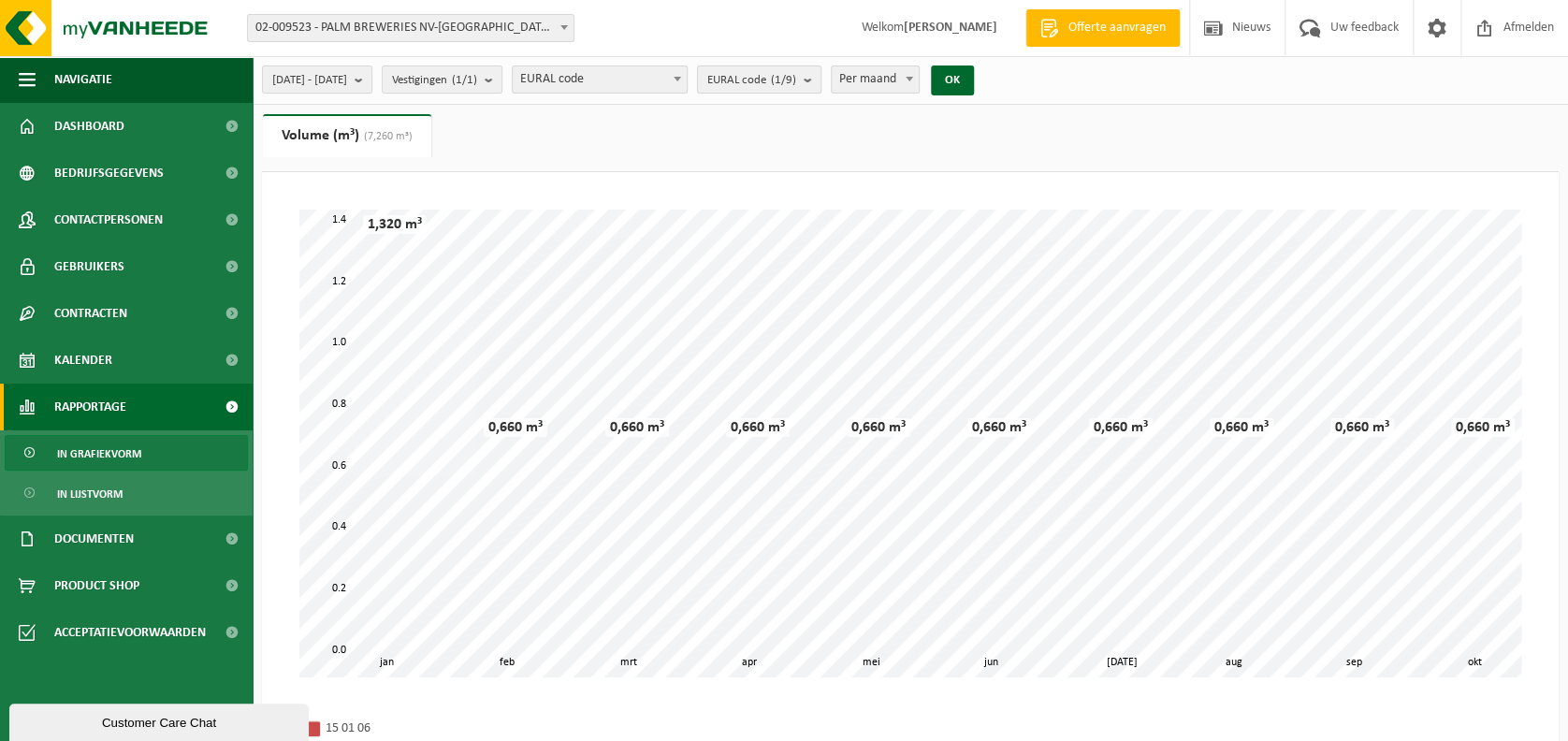
click at [796, 88] on span "EURAL code (1/9)" at bounding box center [752, 80] width 89 height 28
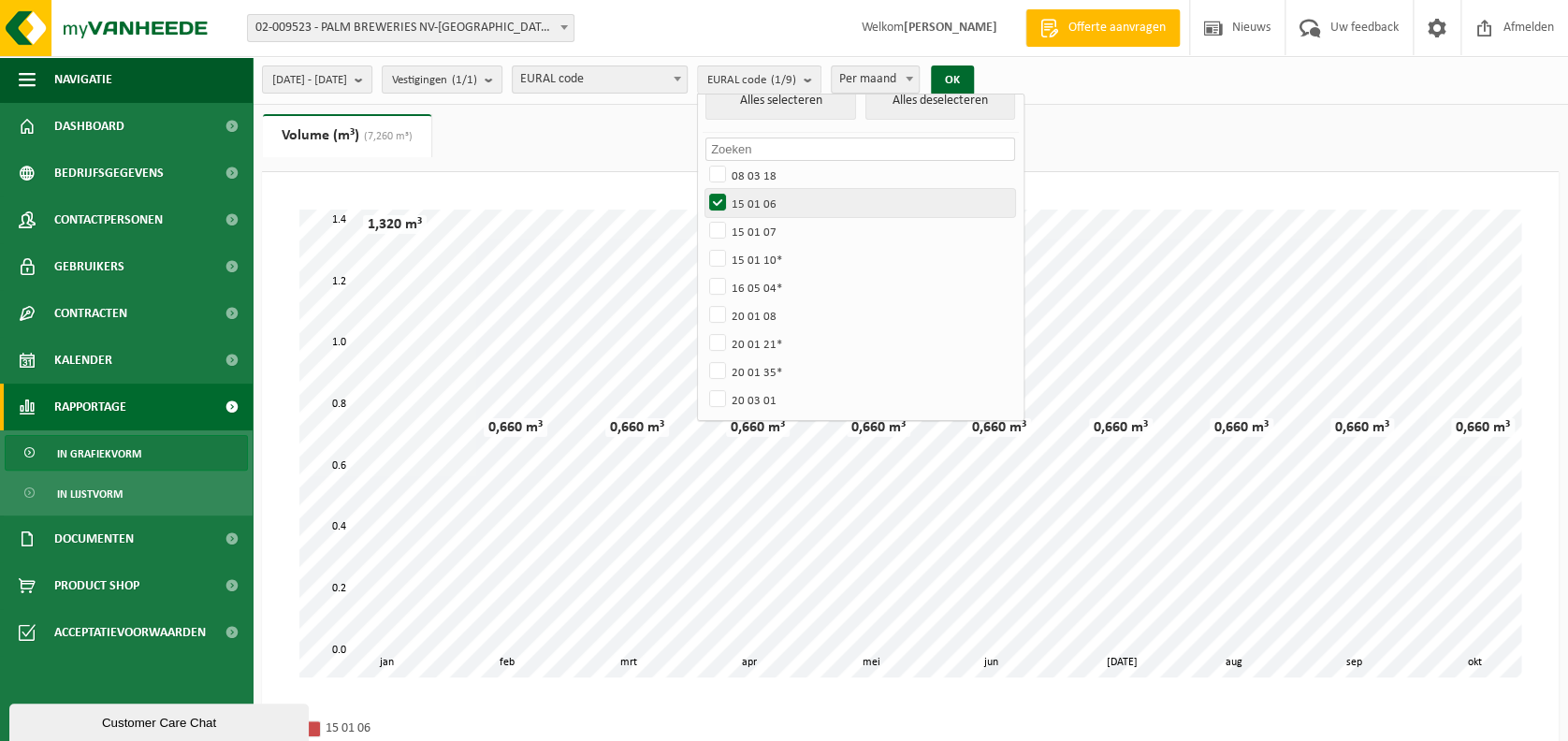
click at [779, 194] on label "15 01 06" at bounding box center [860, 203] width 310 height 28
click at [703, 189] on input "15 01 06" at bounding box center [702, 188] width 1 height 1
checkbox input "false"
drag, startPoint x: 785, startPoint y: 229, endPoint x: 844, endPoint y: 270, distance: 71.8
click at [794, 237] on label "15 01 07" at bounding box center [860, 231] width 310 height 28
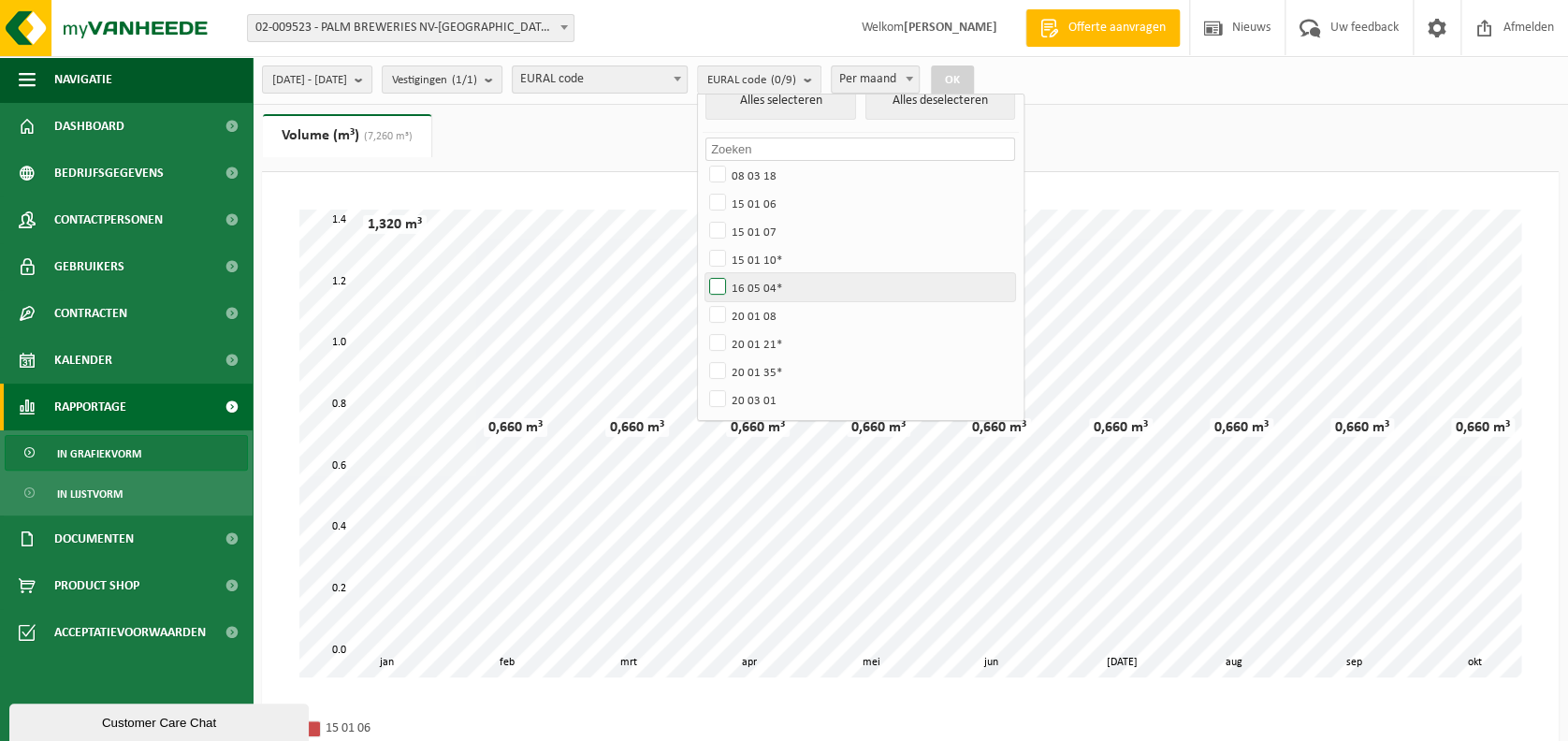
click at [703, 218] on input "15 01 07" at bounding box center [702, 217] width 1 height 1
click at [974, 74] on button "OK" at bounding box center [952, 80] width 43 height 30
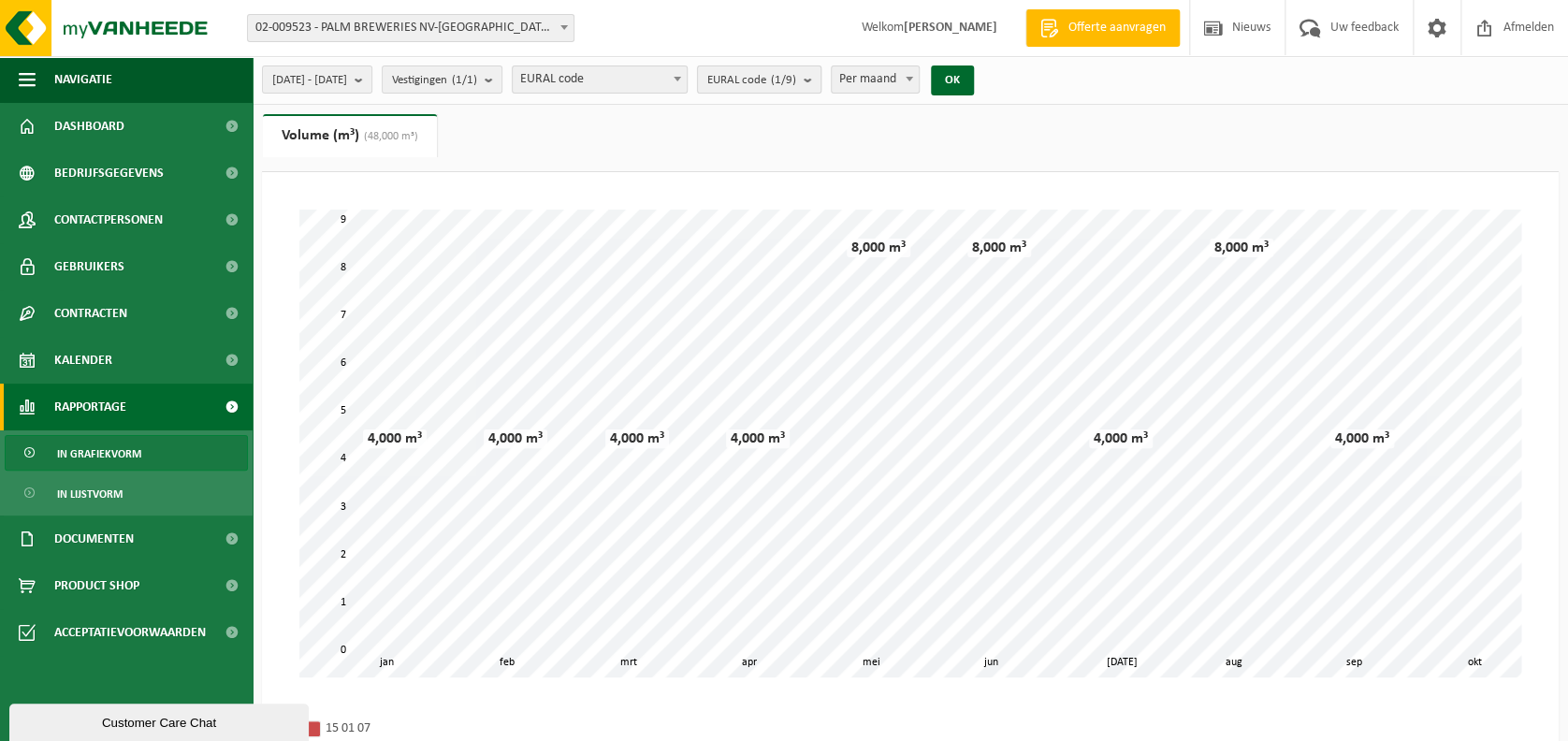
click at [796, 78] on count "(1/9)" at bounding box center [783, 79] width 25 height 12
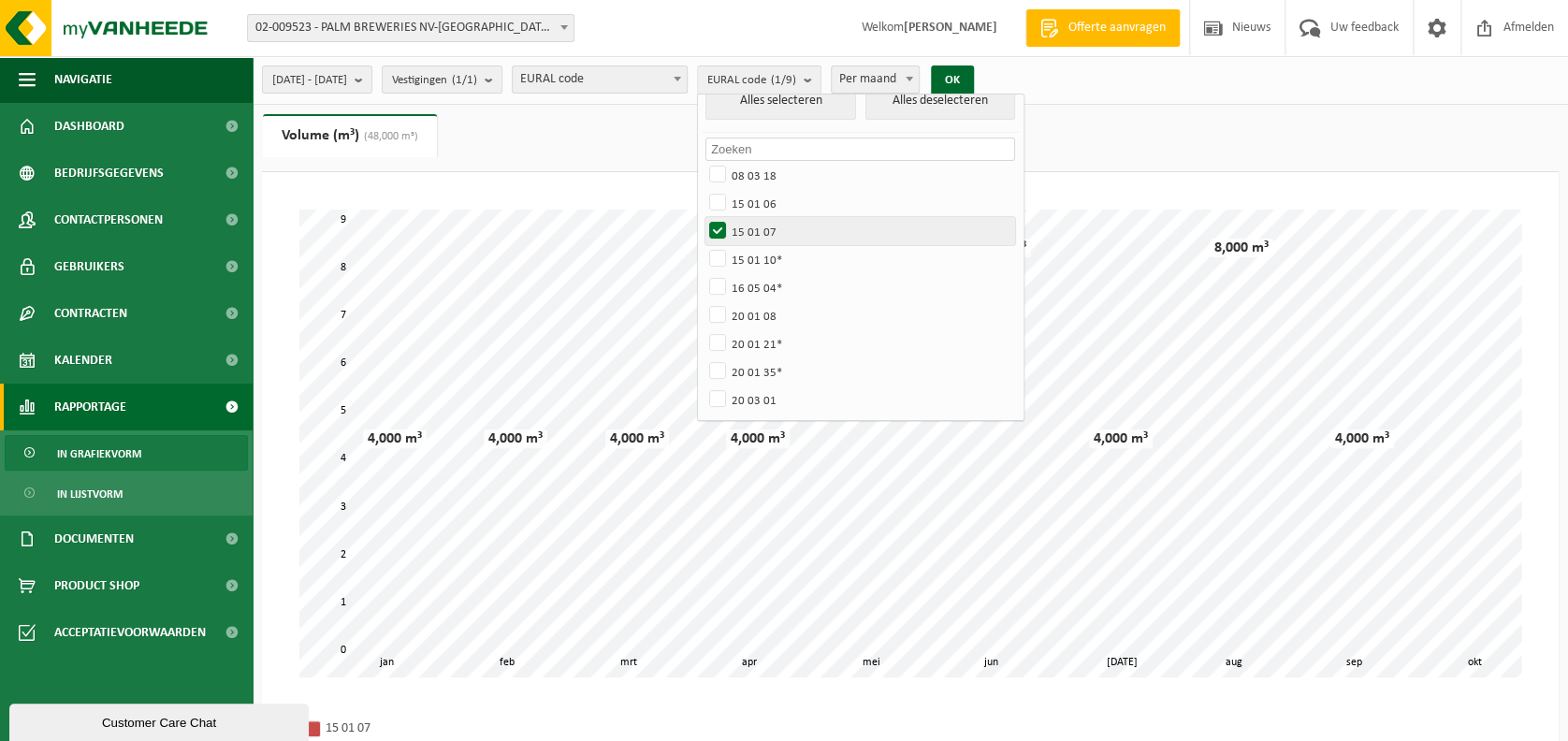
click at [792, 226] on label "15 01 07" at bounding box center [860, 231] width 310 height 28
click at [703, 218] on input "15 01 07" at bounding box center [702, 217] width 1 height 1
checkbox input "false"
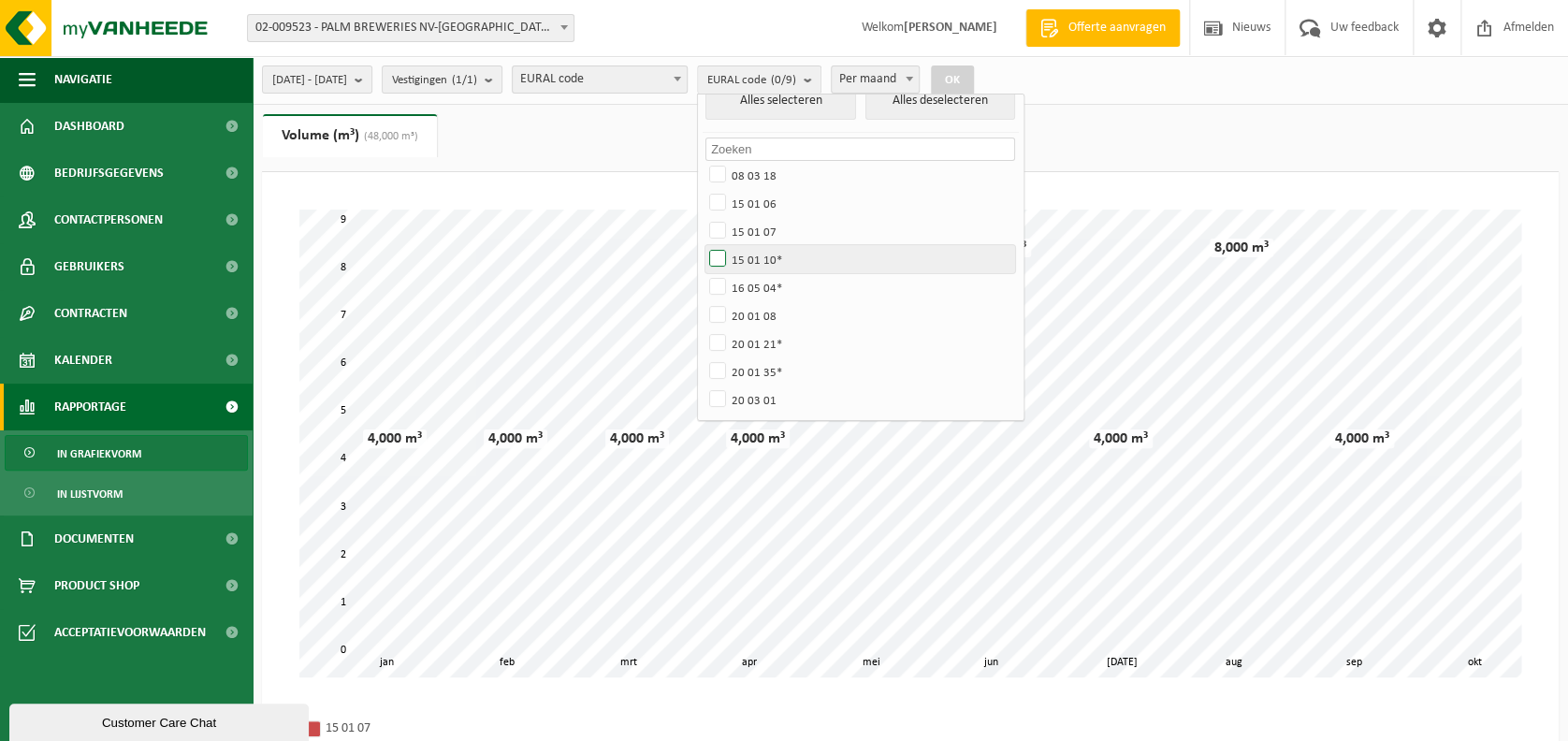
click at [789, 255] on label "15 01 10*" at bounding box center [860, 259] width 310 height 28
click at [703, 245] on input "15 01 10*" at bounding box center [702, 244] width 1 height 1
click at [974, 73] on button "OK" at bounding box center [952, 80] width 43 height 30
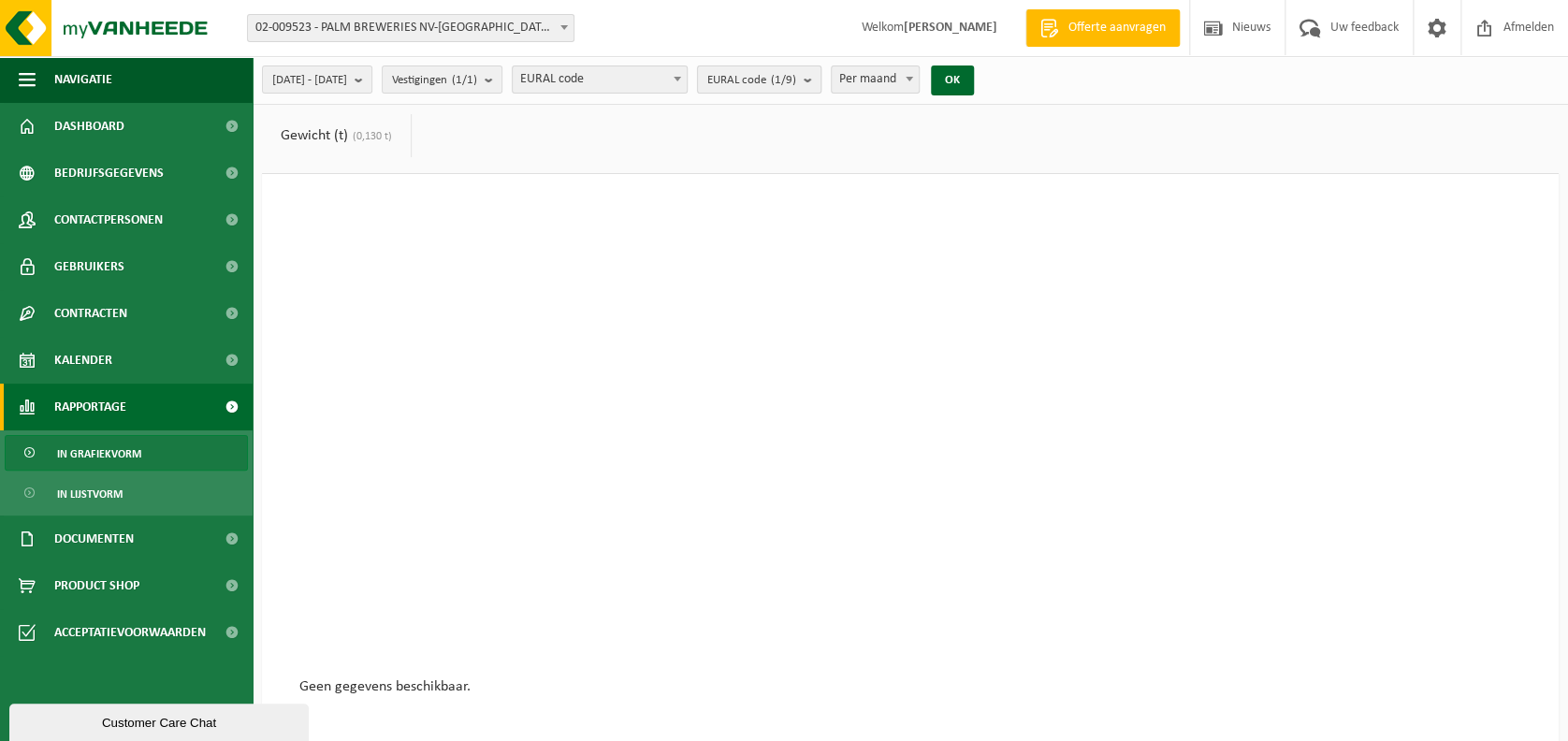
click at [796, 79] on count "(1/9)" at bounding box center [783, 79] width 25 height 12
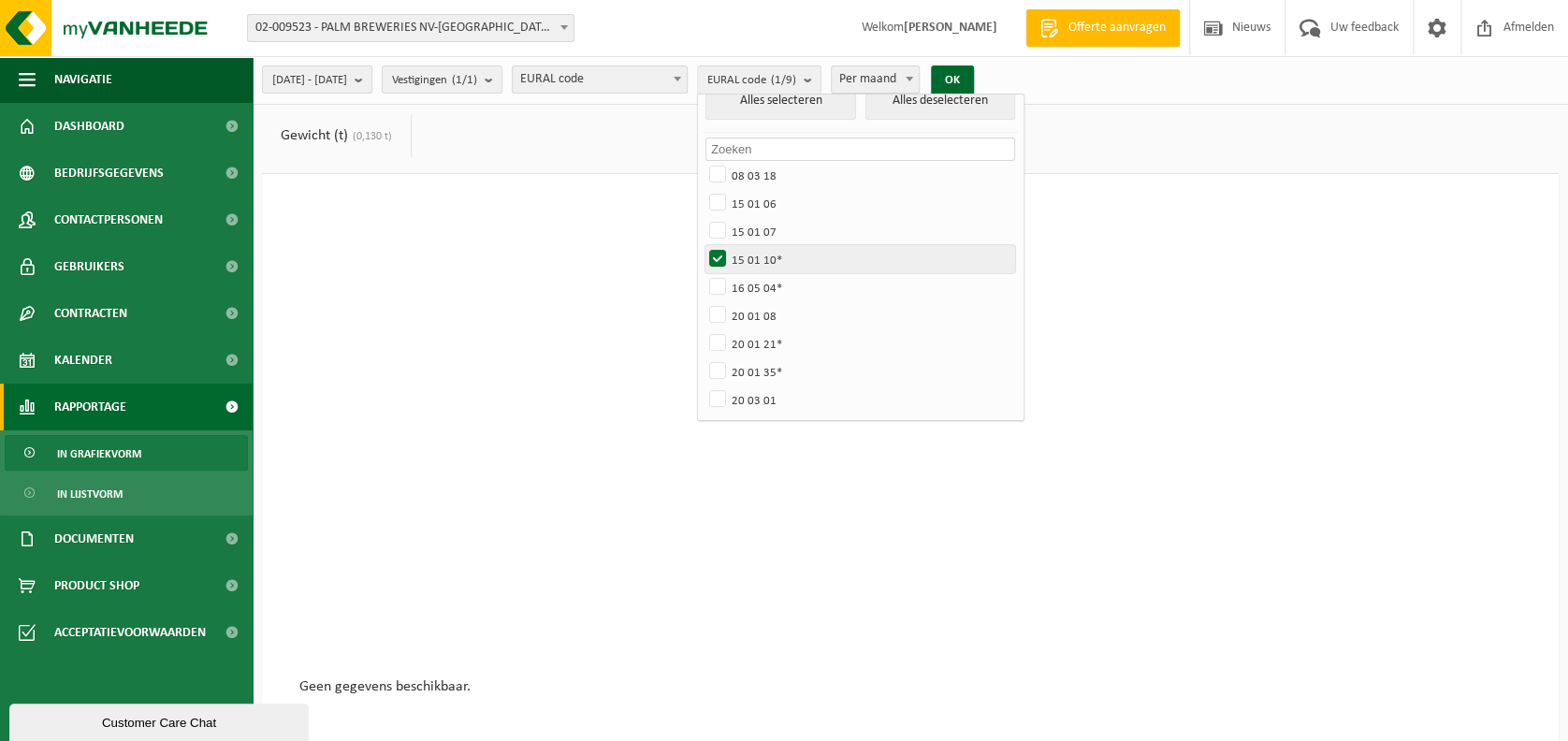
click at [776, 254] on label "15 01 10*" at bounding box center [860, 259] width 310 height 28
click at [703, 245] on input "15 01 10*" at bounding box center [702, 244] width 1 height 1
checkbox input "false"
click at [772, 292] on label "16 05 04*" at bounding box center [860, 287] width 310 height 28
click at [703, 273] on input "16 05 04*" at bounding box center [702, 272] width 1 height 1
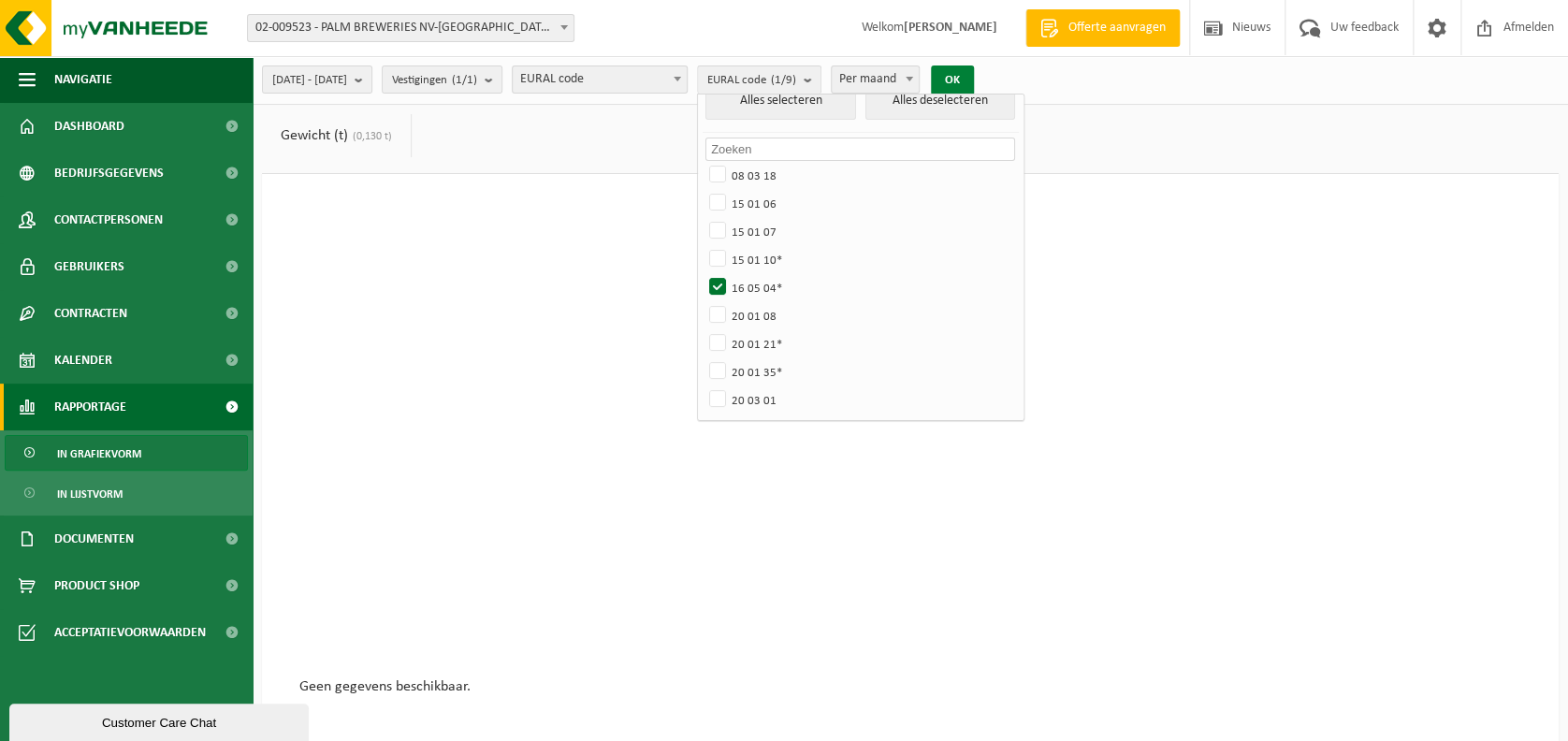
click at [974, 74] on button "OK" at bounding box center [952, 80] width 43 height 30
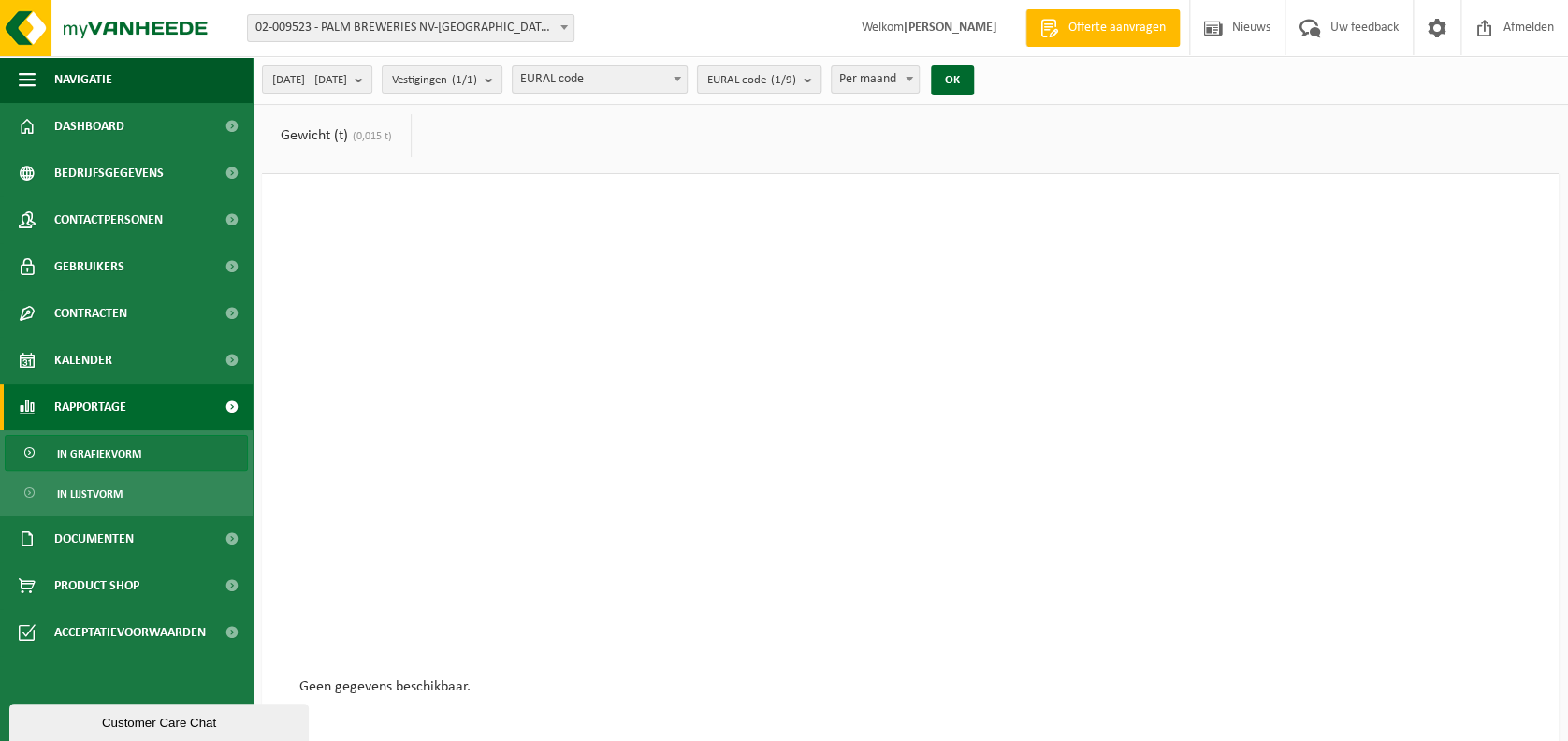
click at [796, 78] on count "(1/9)" at bounding box center [783, 79] width 25 height 12
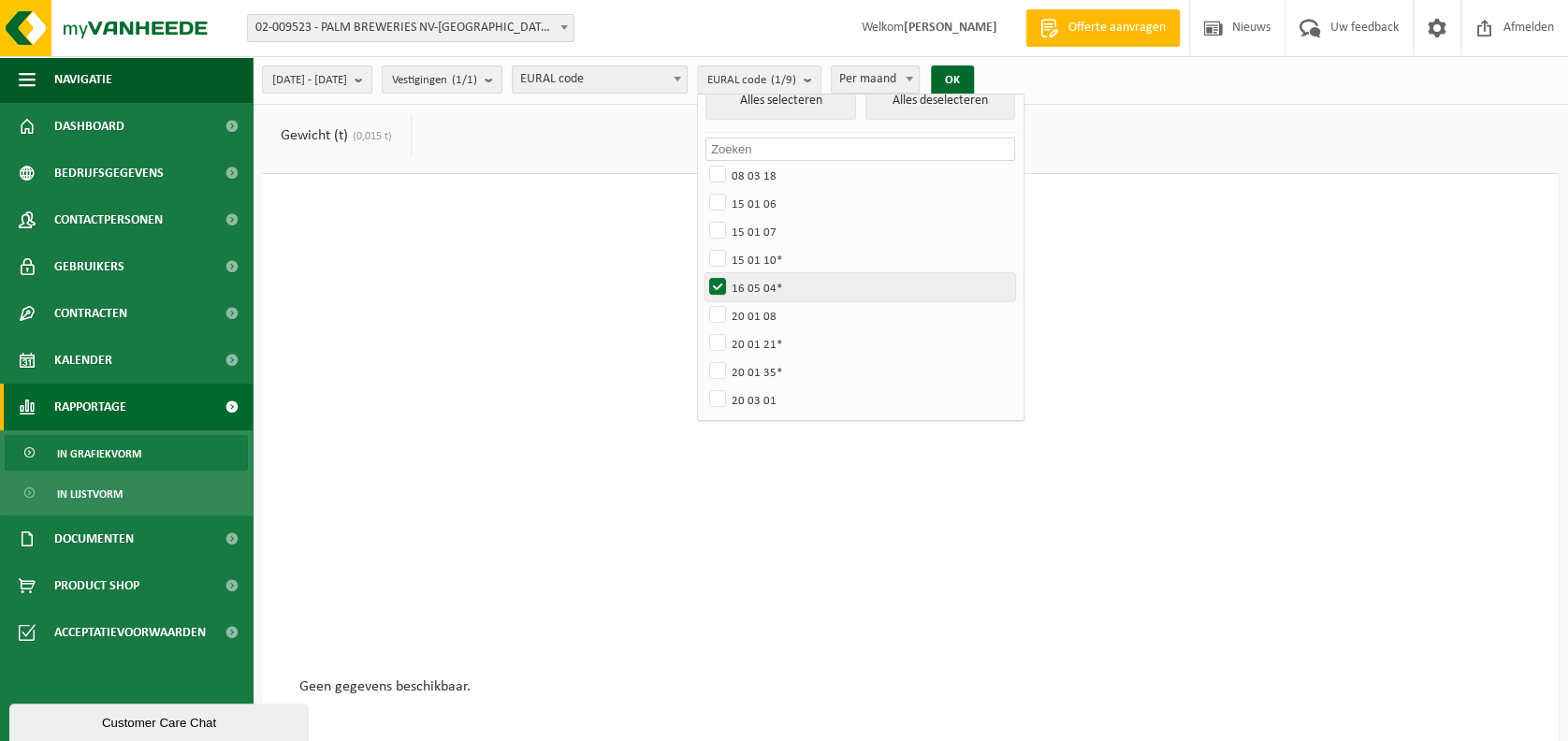
click at [799, 278] on label "16 05 04*" at bounding box center [860, 287] width 310 height 28
click at [703, 273] on input "16 05 04*" at bounding box center [702, 272] width 1 height 1
checkbox input "false"
click at [788, 308] on label "20 01 08" at bounding box center [860, 315] width 310 height 28
click at [703, 301] on input "20 01 08" at bounding box center [702, 300] width 1 height 1
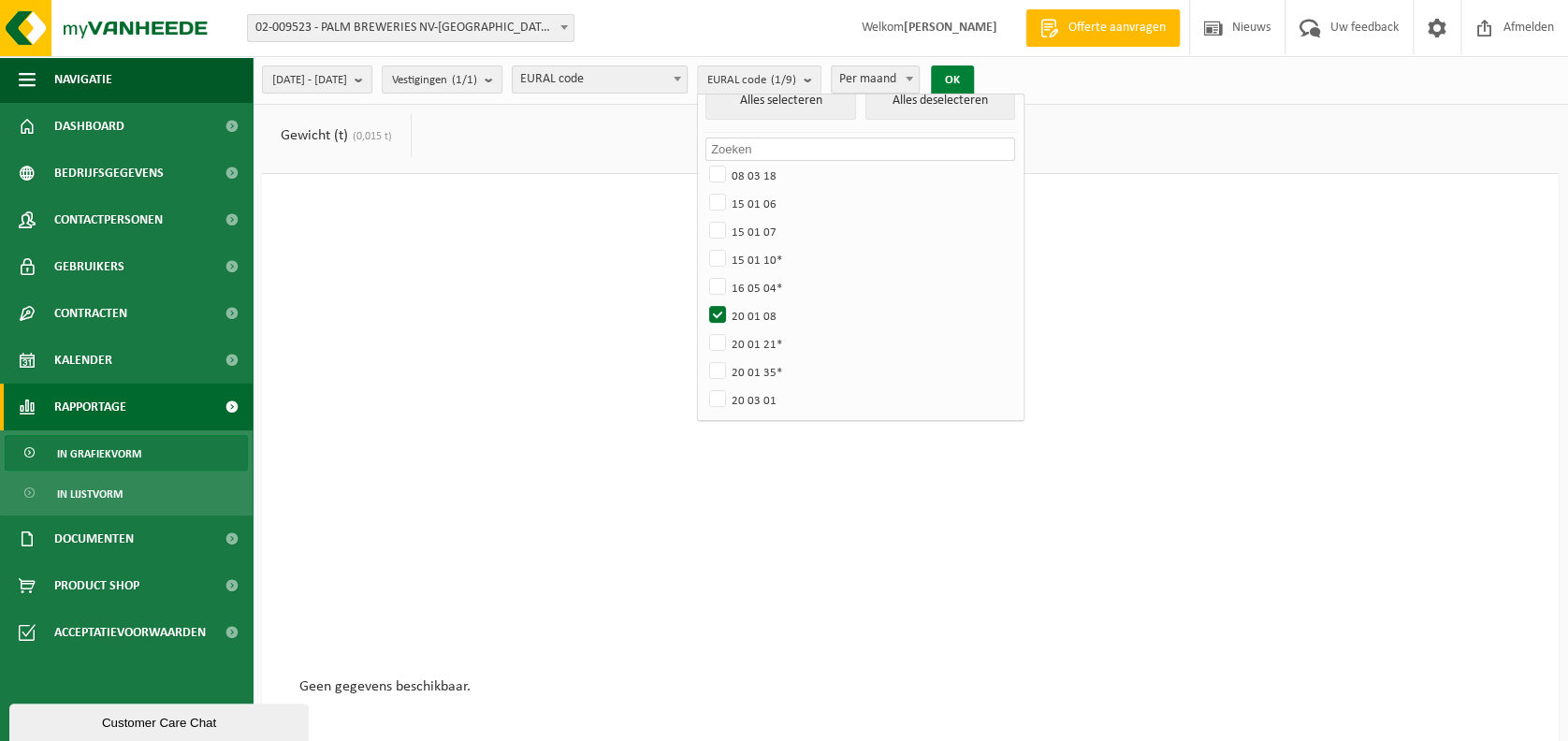
click at [974, 74] on button "OK" at bounding box center [952, 80] width 43 height 30
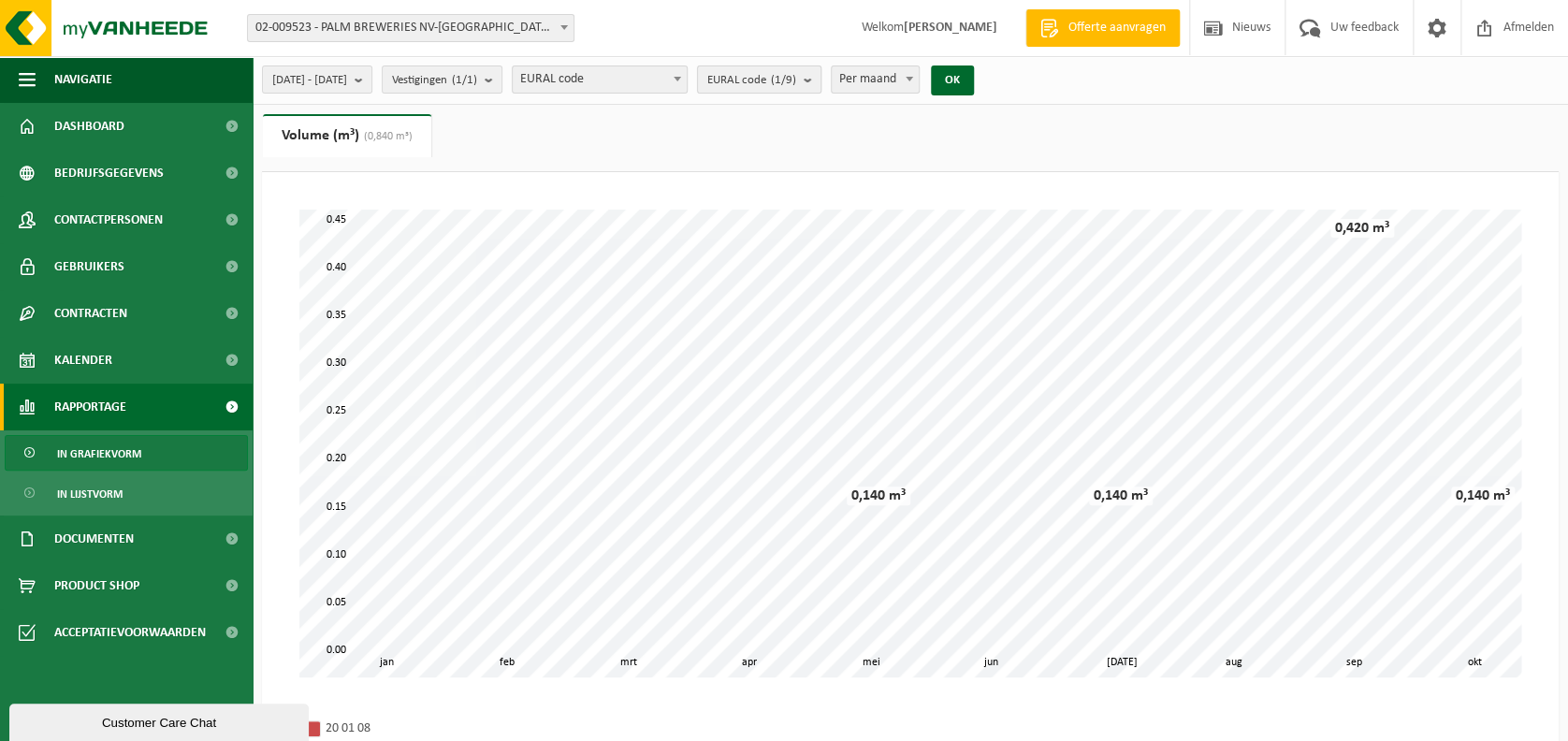
click at [796, 78] on span "EURAL code (1/9)" at bounding box center [752, 80] width 89 height 28
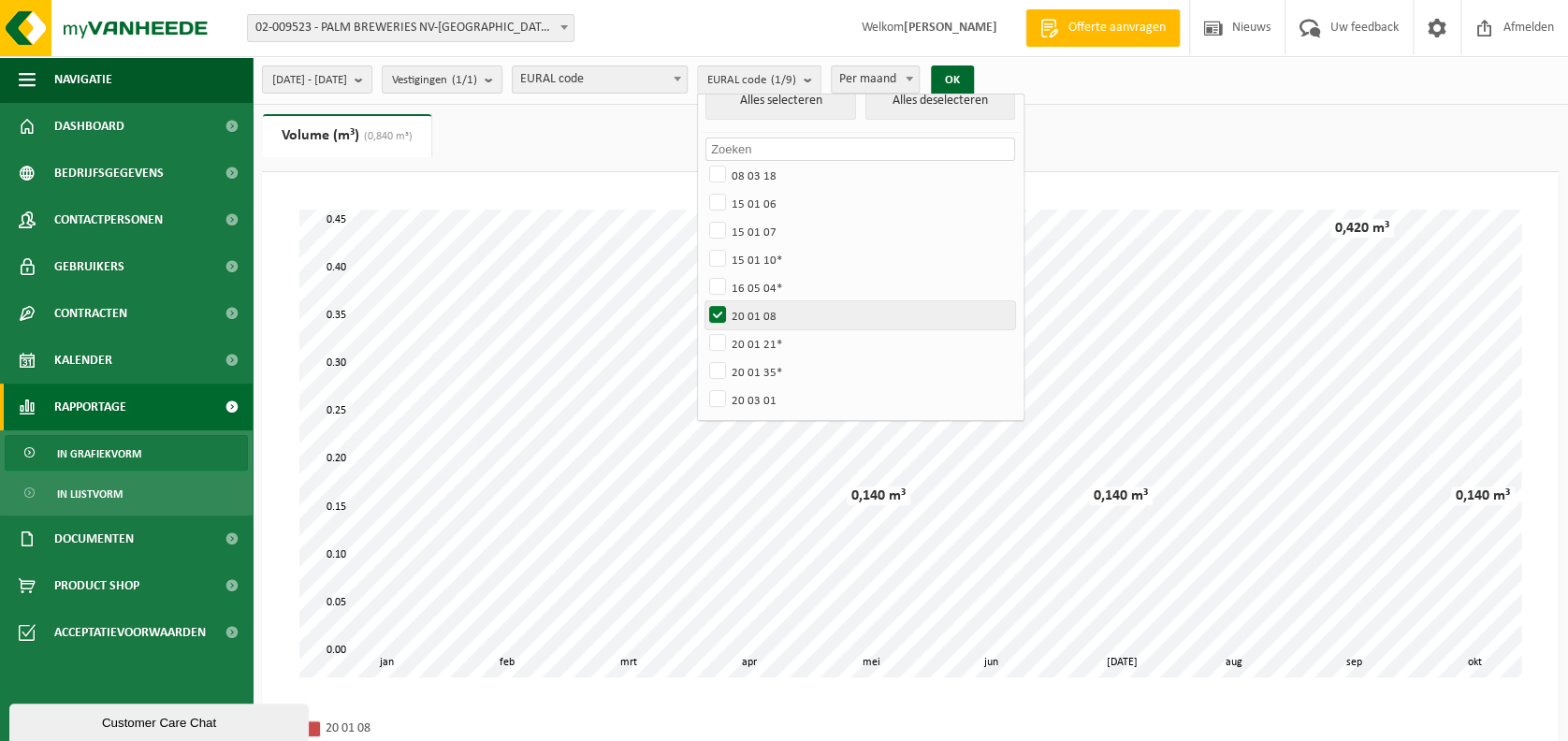
click at [769, 316] on label "20 01 08" at bounding box center [860, 315] width 310 height 28
click at [703, 301] on input "20 01 08" at bounding box center [702, 300] width 1 height 1
checkbox input "false"
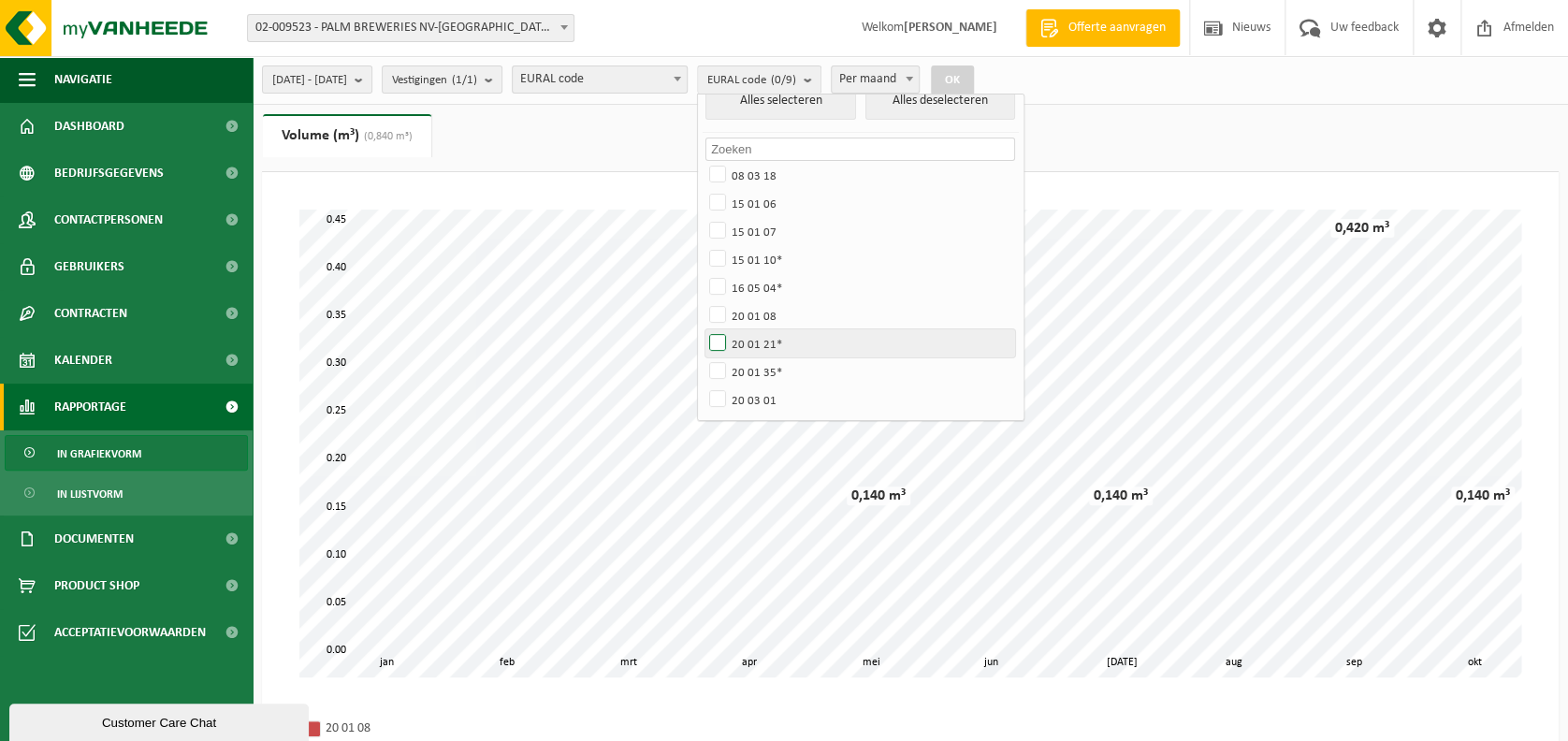
click at [775, 345] on label "20 01 21*" at bounding box center [860, 344] width 310 height 28
click at [703, 330] on input "20 01 21*" at bounding box center [702, 329] width 1 height 1
click at [974, 74] on button "OK" at bounding box center [952, 80] width 43 height 30
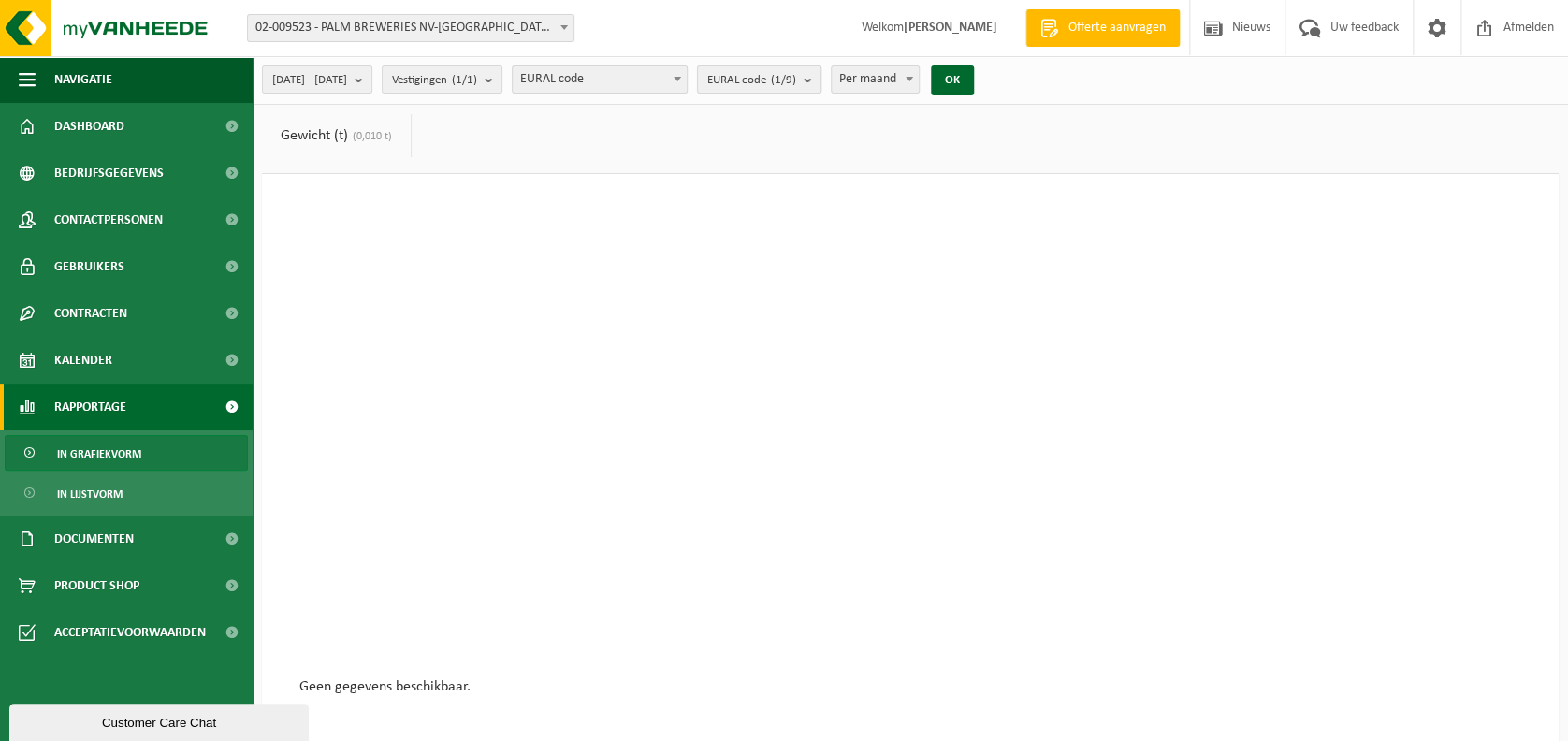
click at [796, 77] on count "(1/9)" at bounding box center [783, 79] width 25 height 12
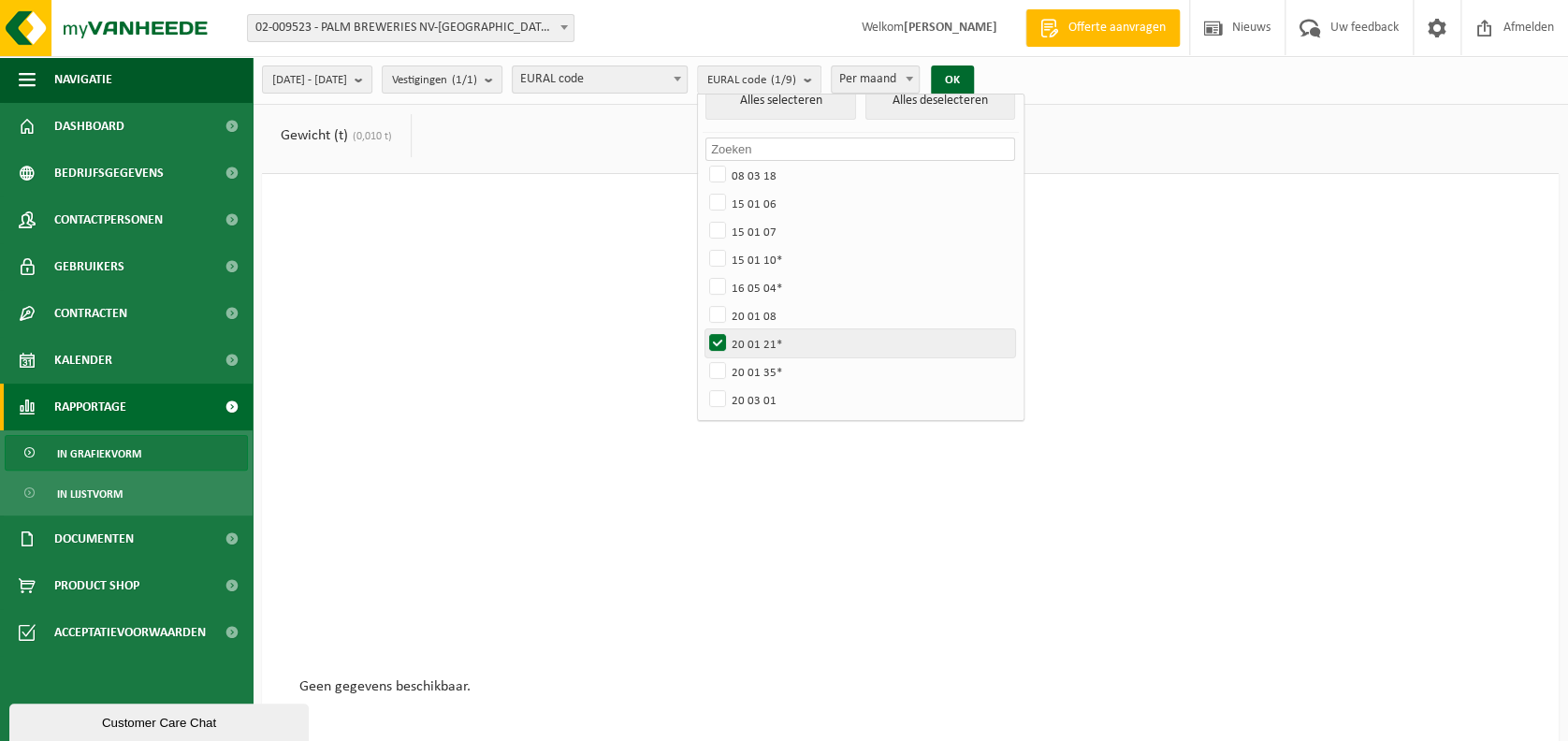
click at [781, 330] on label "20 01 21*" at bounding box center [860, 344] width 310 height 28
click at [703, 330] on input "20 01 21*" at bounding box center [702, 329] width 1 height 1
checkbox input "false"
click at [772, 379] on label "20 01 35*" at bounding box center [860, 371] width 310 height 28
click at [703, 358] on input "20 01 35*" at bounding box center [702, 357] width 1 height 1
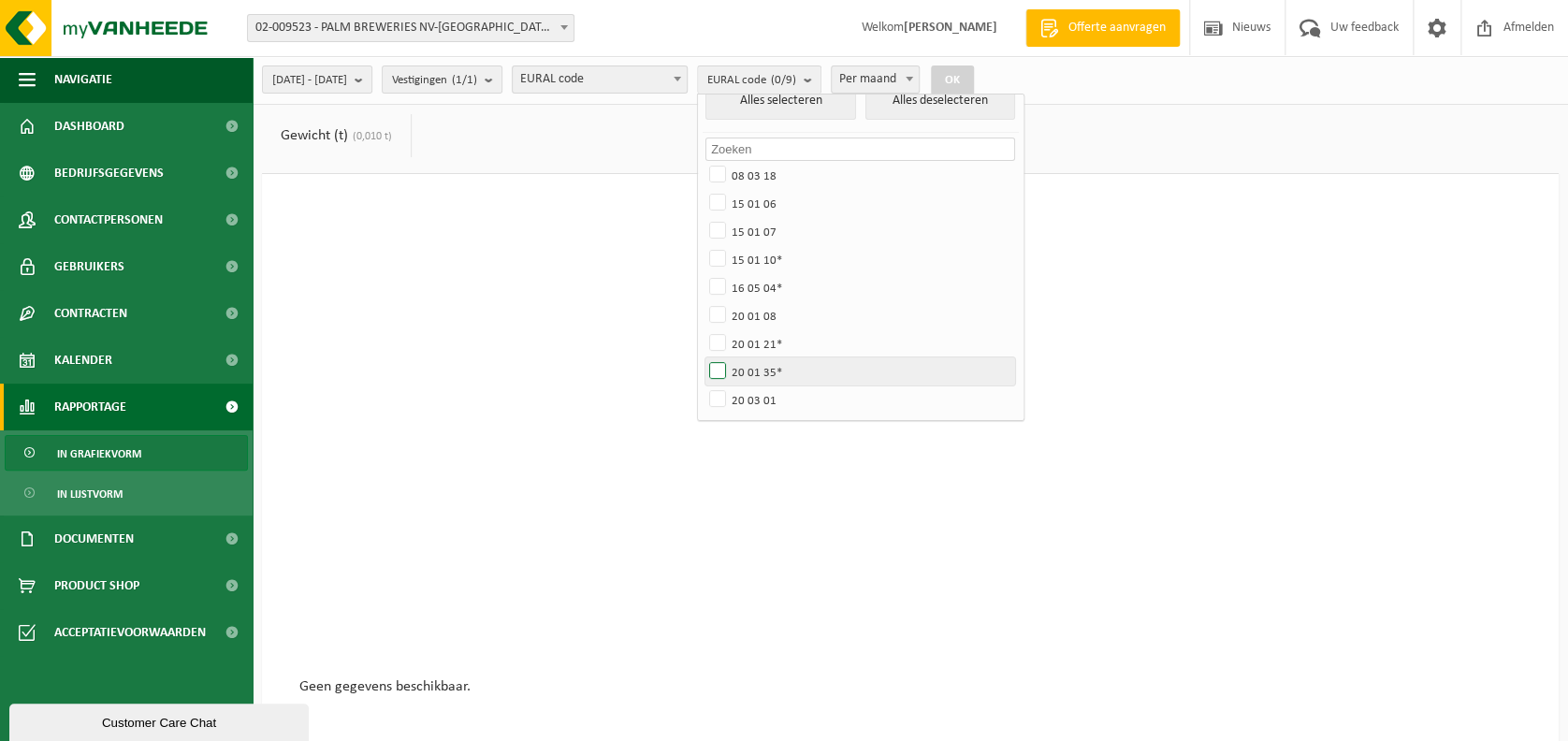
checkbox input "true"
click at [974, 73] on button "OK" at bounding box center [952, 80] width 43 height 30
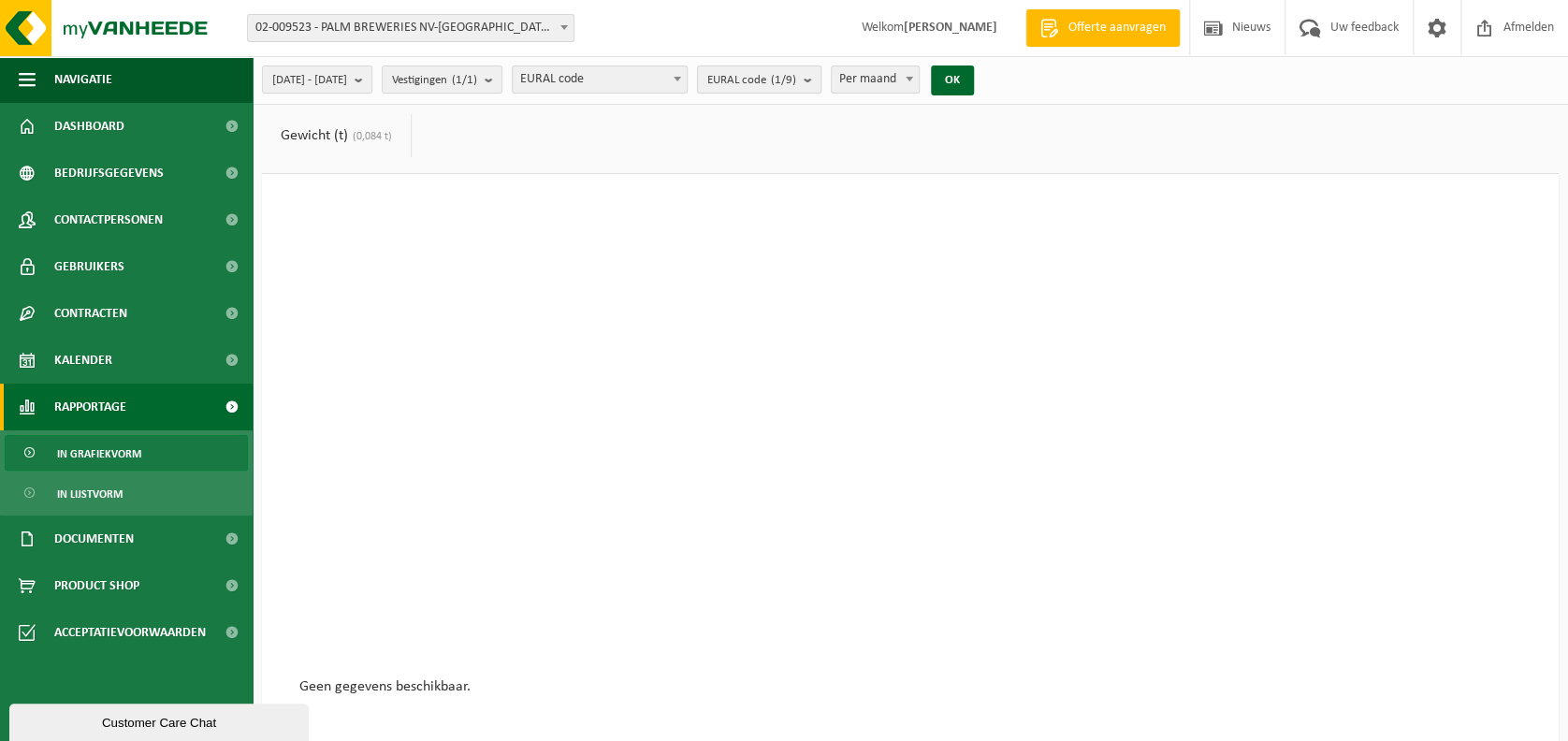
click at [796, 81] on count "(1/9)" at bounding box center [783, 79] width 25 height 12
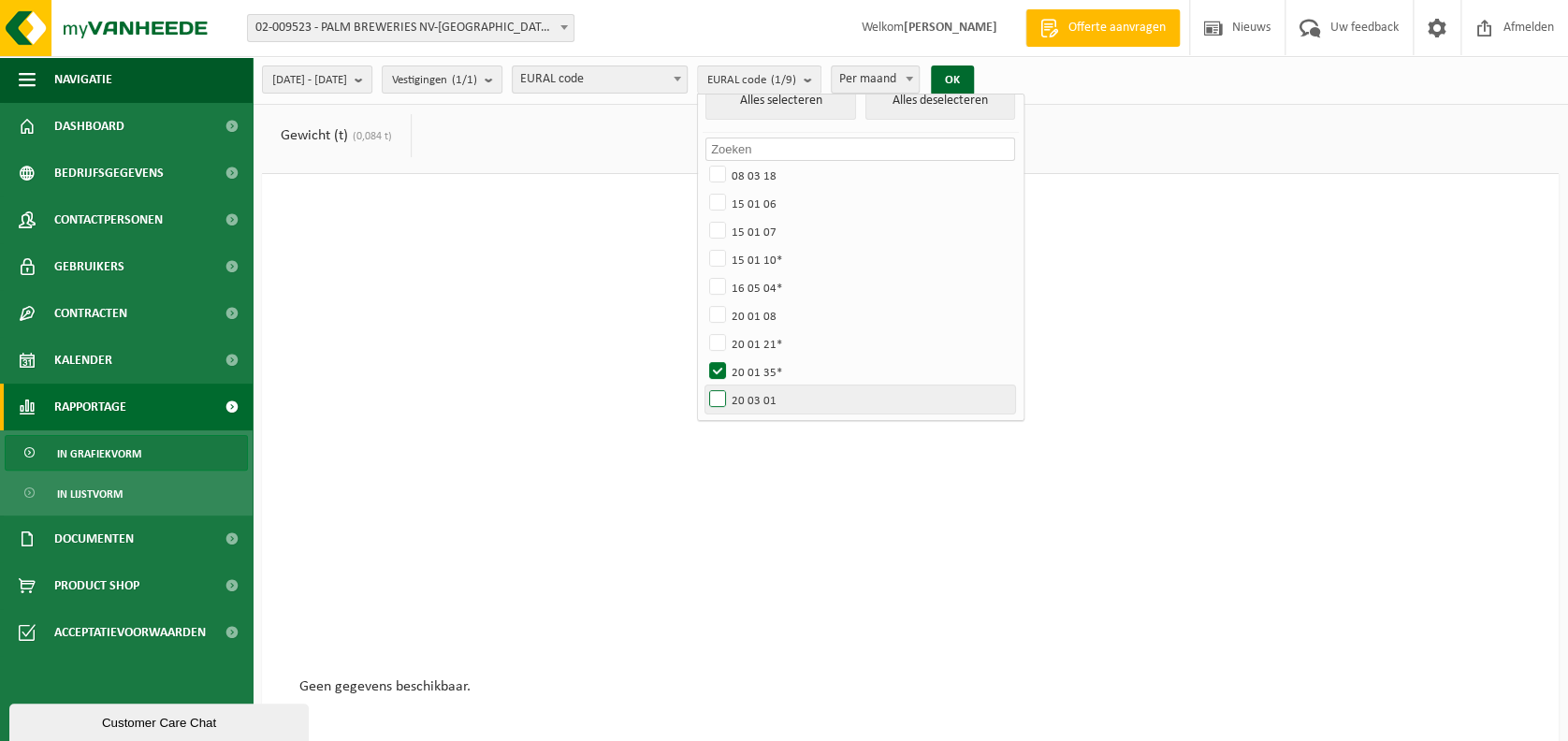
click at [806, 388] on label "20 03 01" at bounding box center [860, 399] width 310 height 28
click at [703, 385] on input "20 03 01" at bounding box center [702, 384] width 1 height 1
checkbox input "true"
click at [809, 370] on label "20 01 35*" at bounding box center [860, 371] width 310 height 28
click at [703, 358] on input "20 01 35*" at bounding box center [702, 357] width 1 height 1
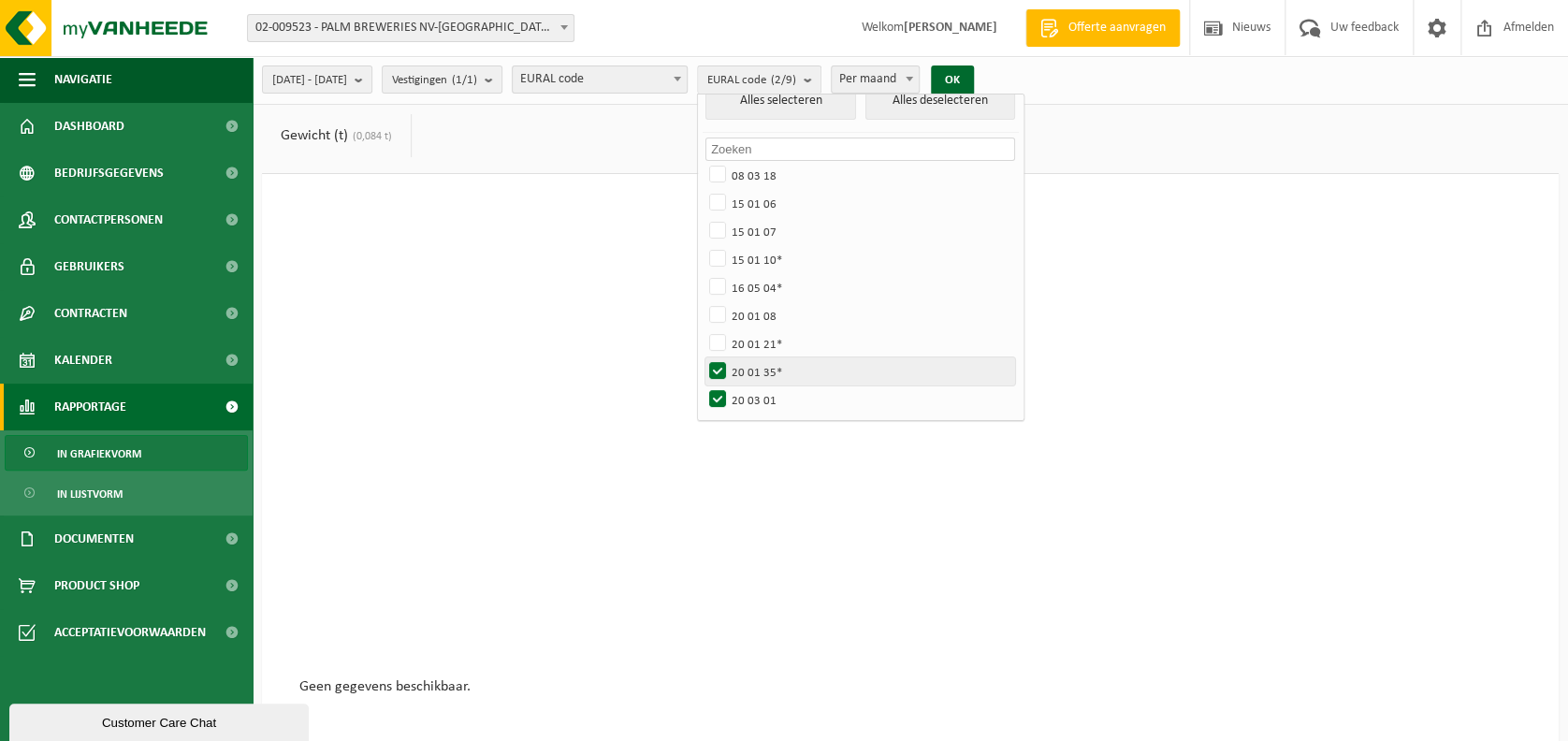
checkbox input "false"
click at [974, 68] on button "OK" at bounding box center [952, 80] width 43 height 30
